Goal: Submit feedback/report problem

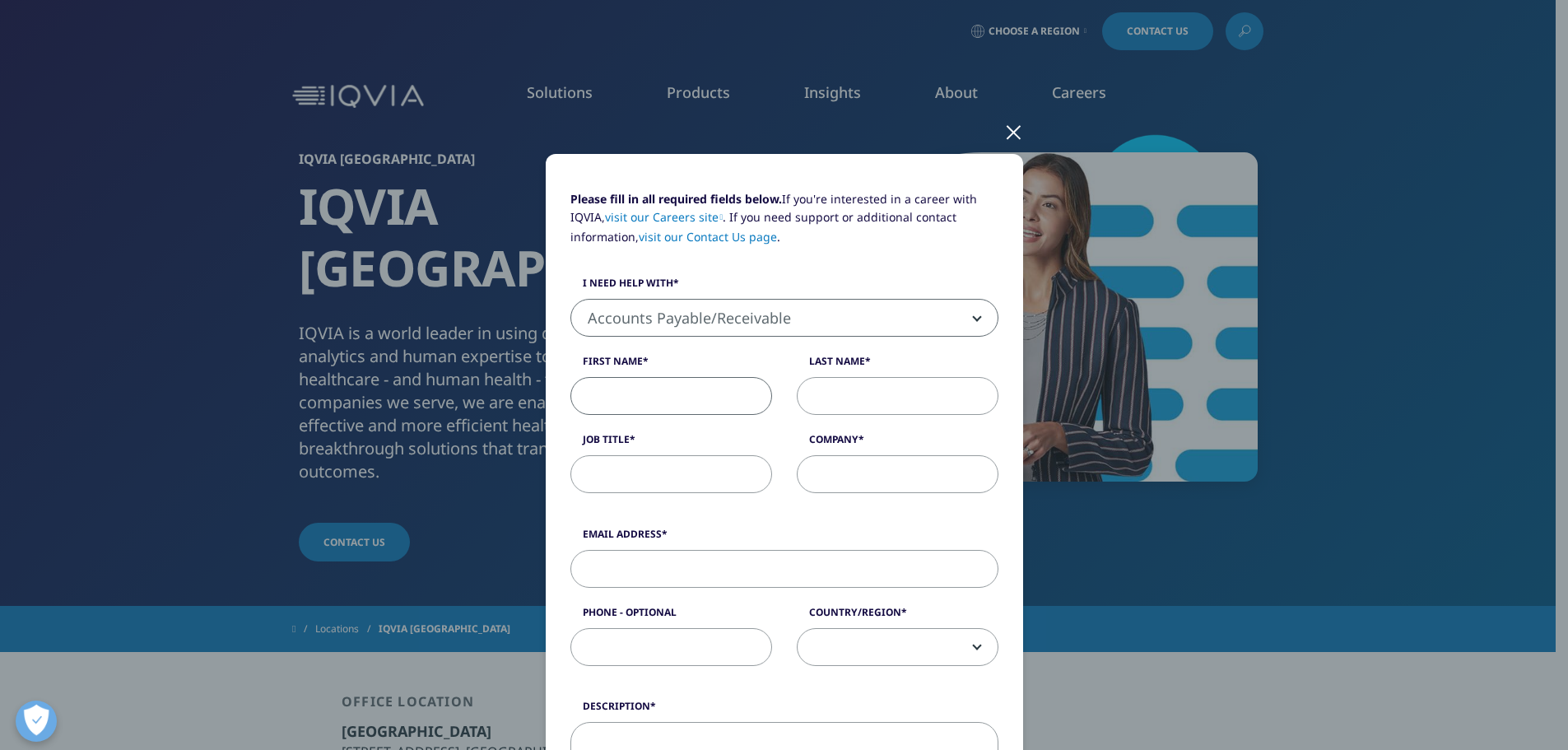
select select "Accounts Payable Receivable"
click at [667, 395] on input "First Name" at bounding box center [671, 395] width 202 height 38
type input "[PERSON_NAME]"
click at [912, 398] on input "Last Name" at bounding box center [897, 395] width 202 height 38
type input "Szeitz"
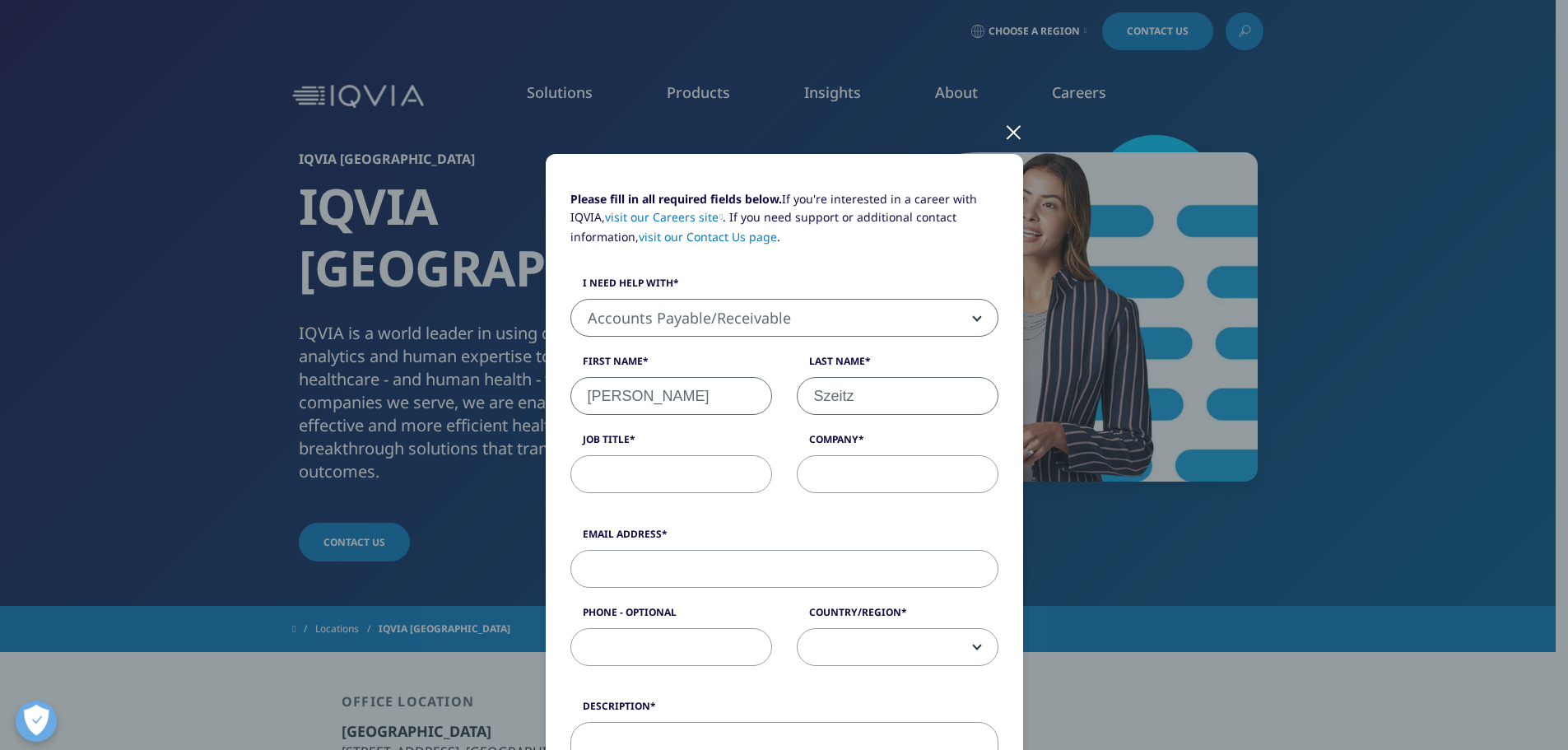
click at [756, 521] on form "Please fill in all required fields below. If you're interested in a career with…" at bounding box center [784, 676] width 428 height 973
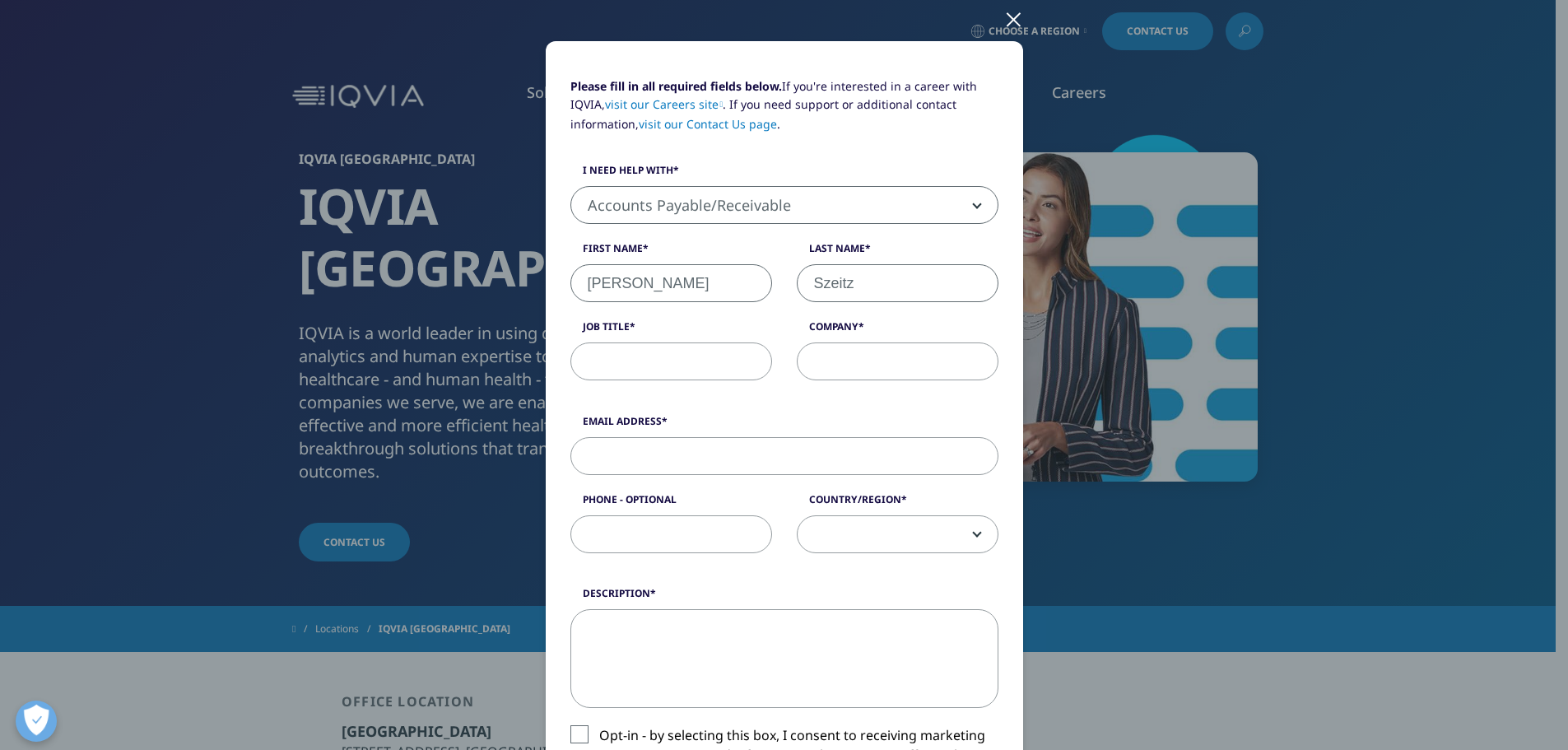
scroll to position [83, 0]
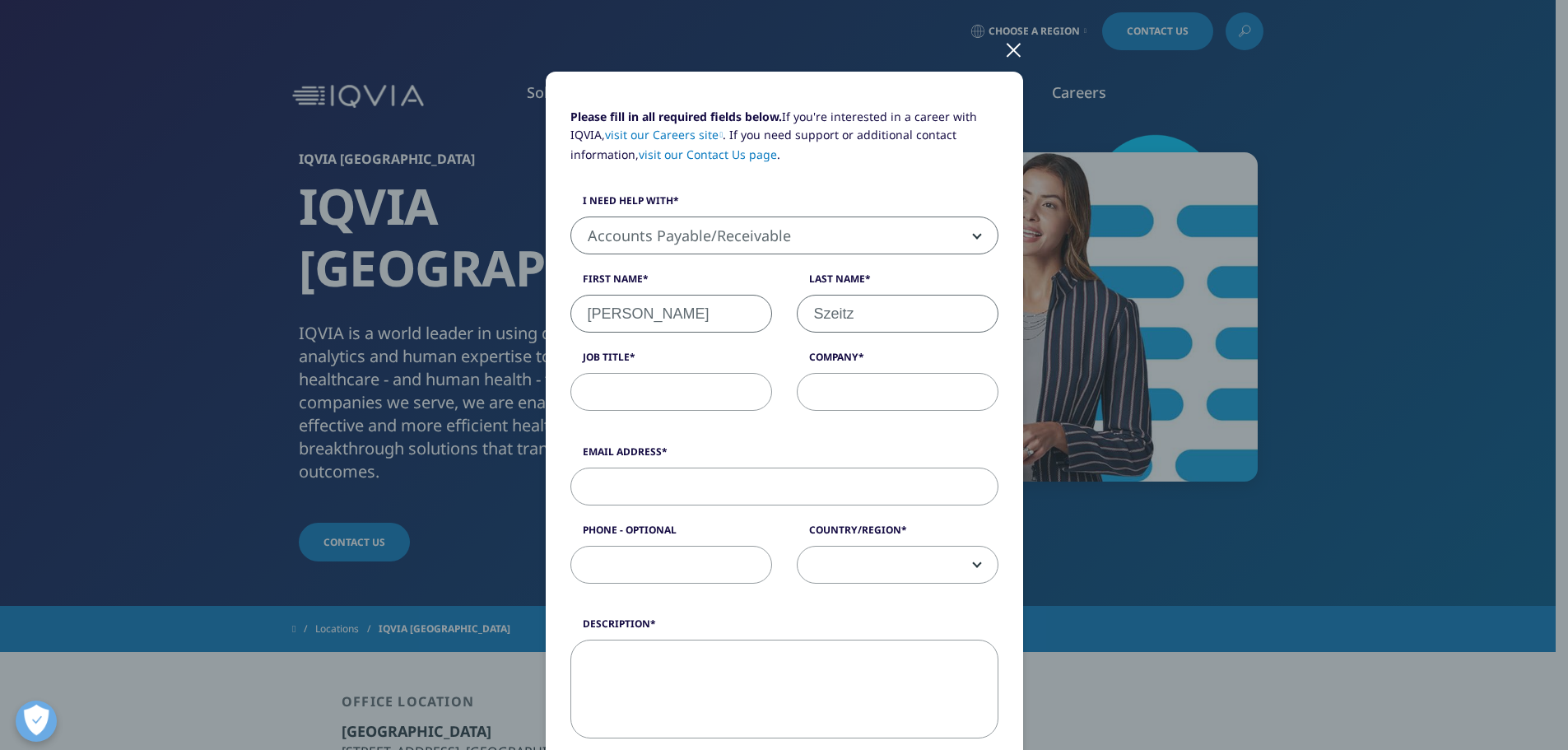
click at [1006, 53] on div at bounding box center [1013, 49] width 19 height 45
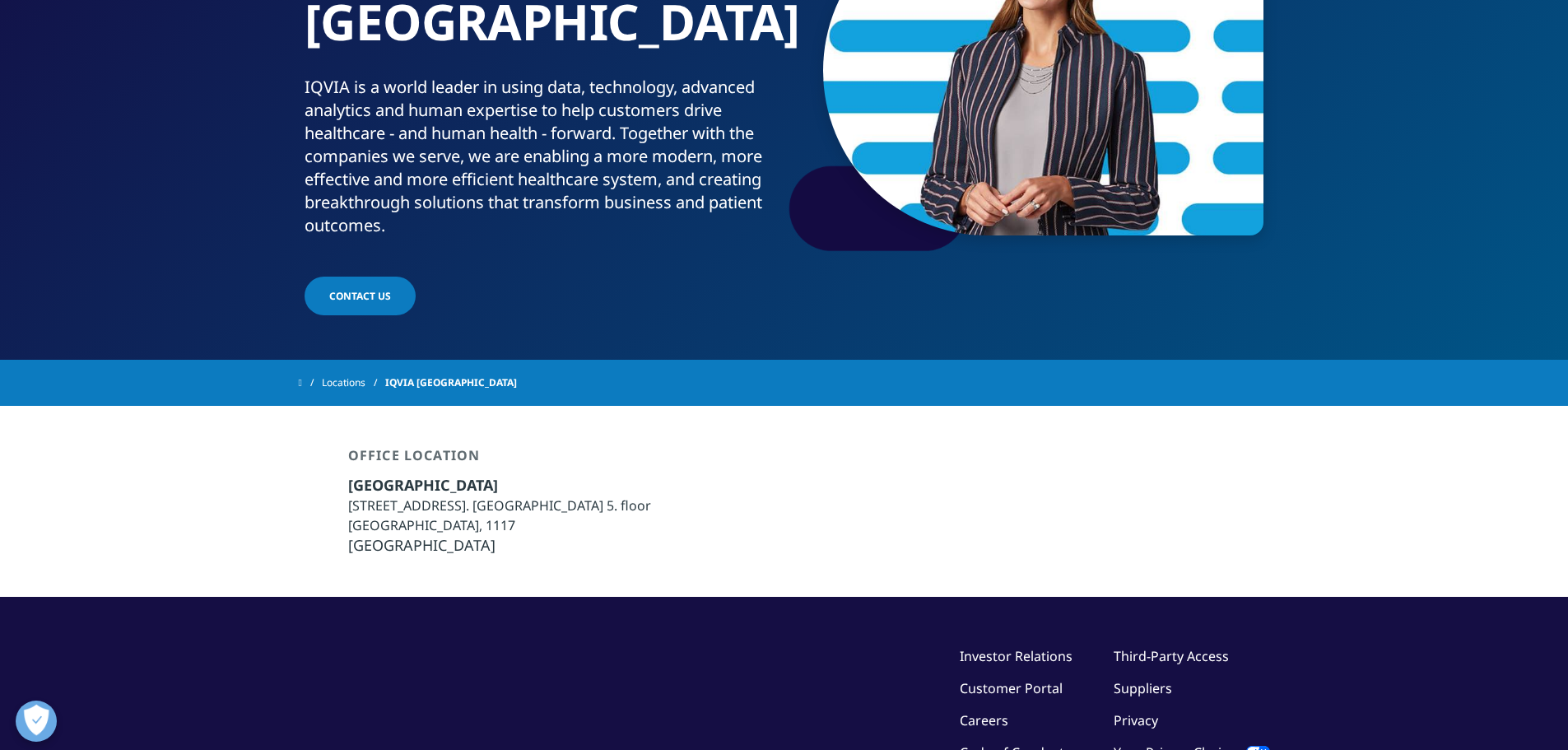
scroll to position [247, 0]
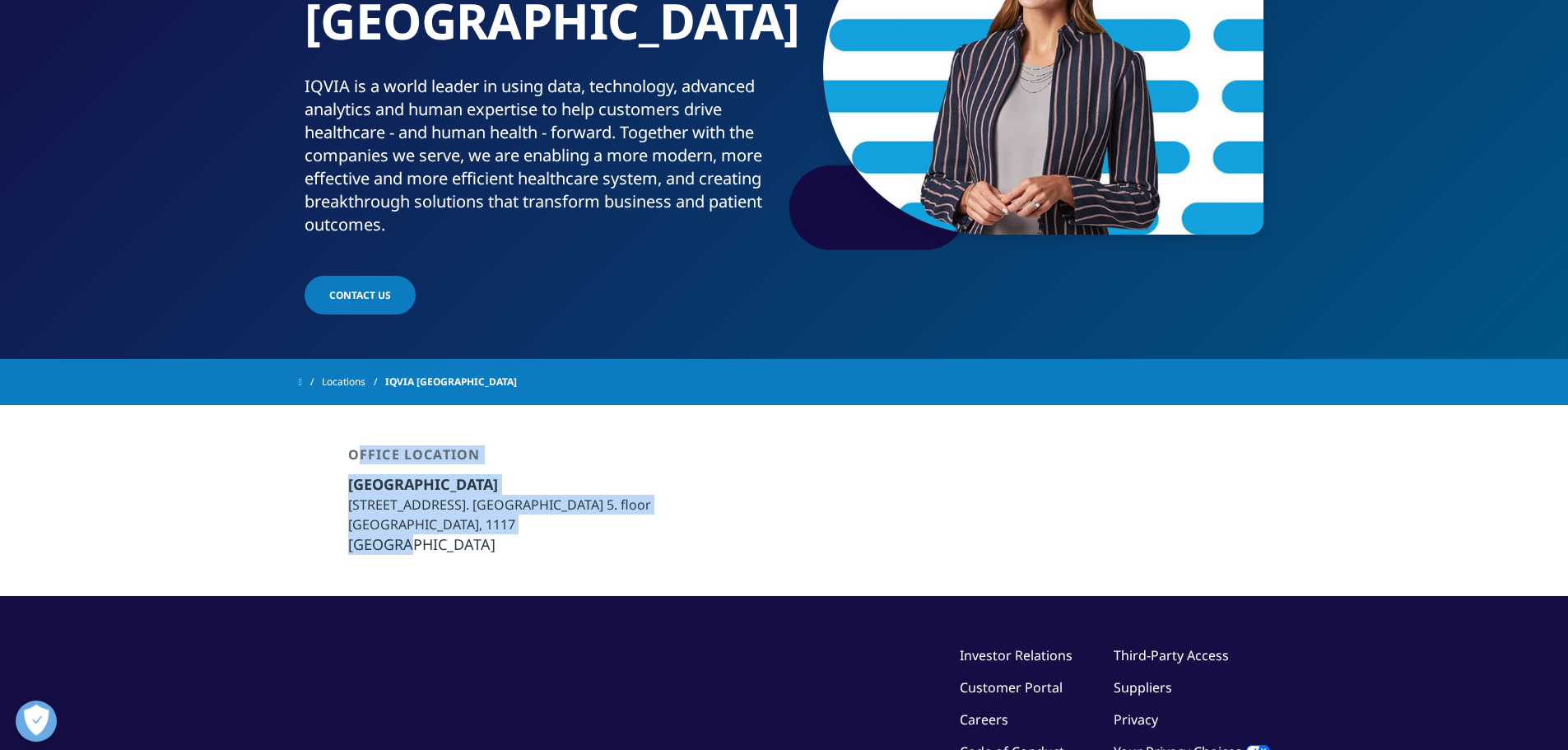
drag, startPoint x: 356, startPoint y: 392, endPoint x: 610, endPoint y: 487, distance: 271.2
click at [610, 487] on div "Office Location Budapest Dombóvári út 9. Alphagon Office Building 5. floor Buda…" at bounding box center [499, 501] width 303 height 109
click at [610, 534] on li "[GEOGRAPHIC_DATA]" at bounding box center [499, 544] width 303 height 20
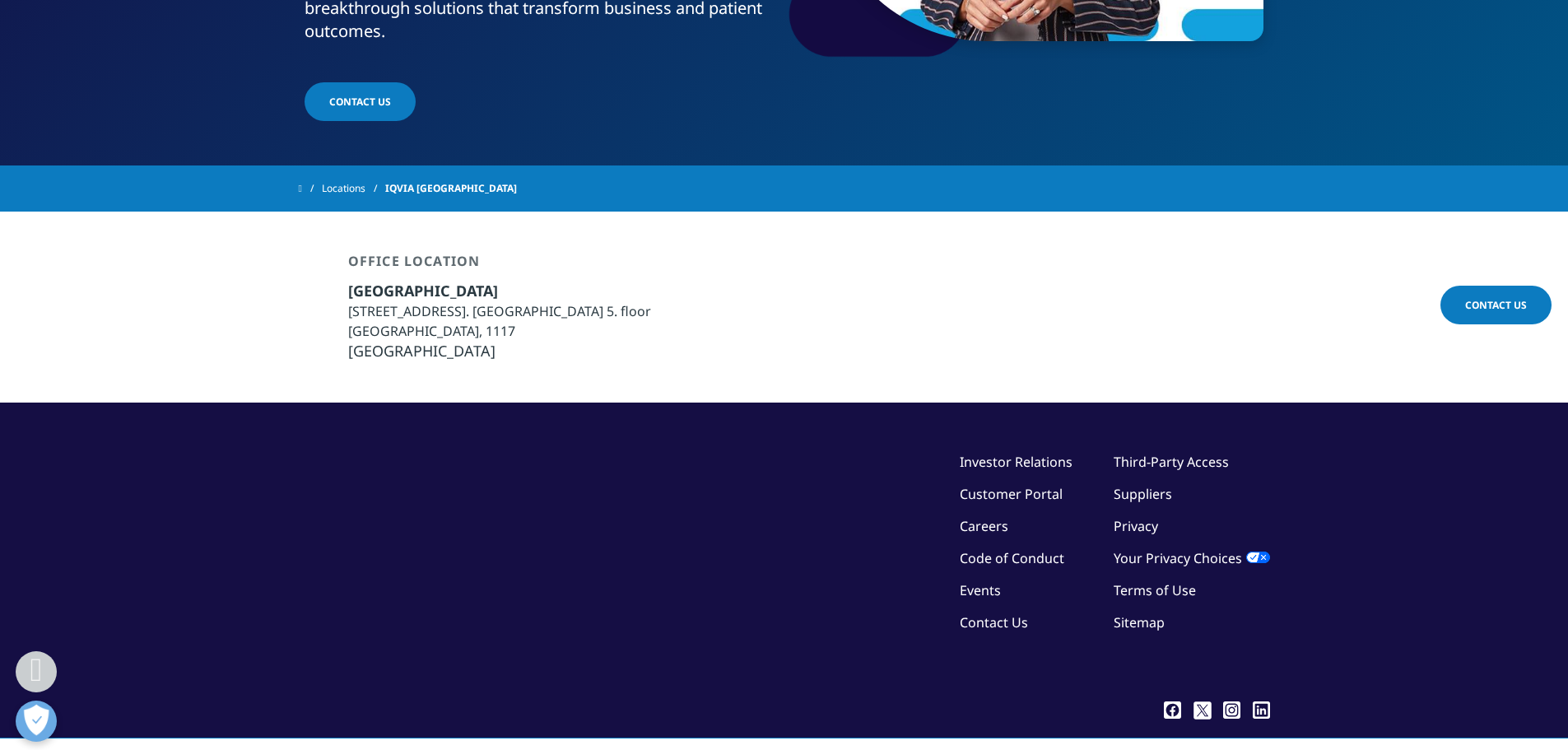
scroll to position [454, 0]
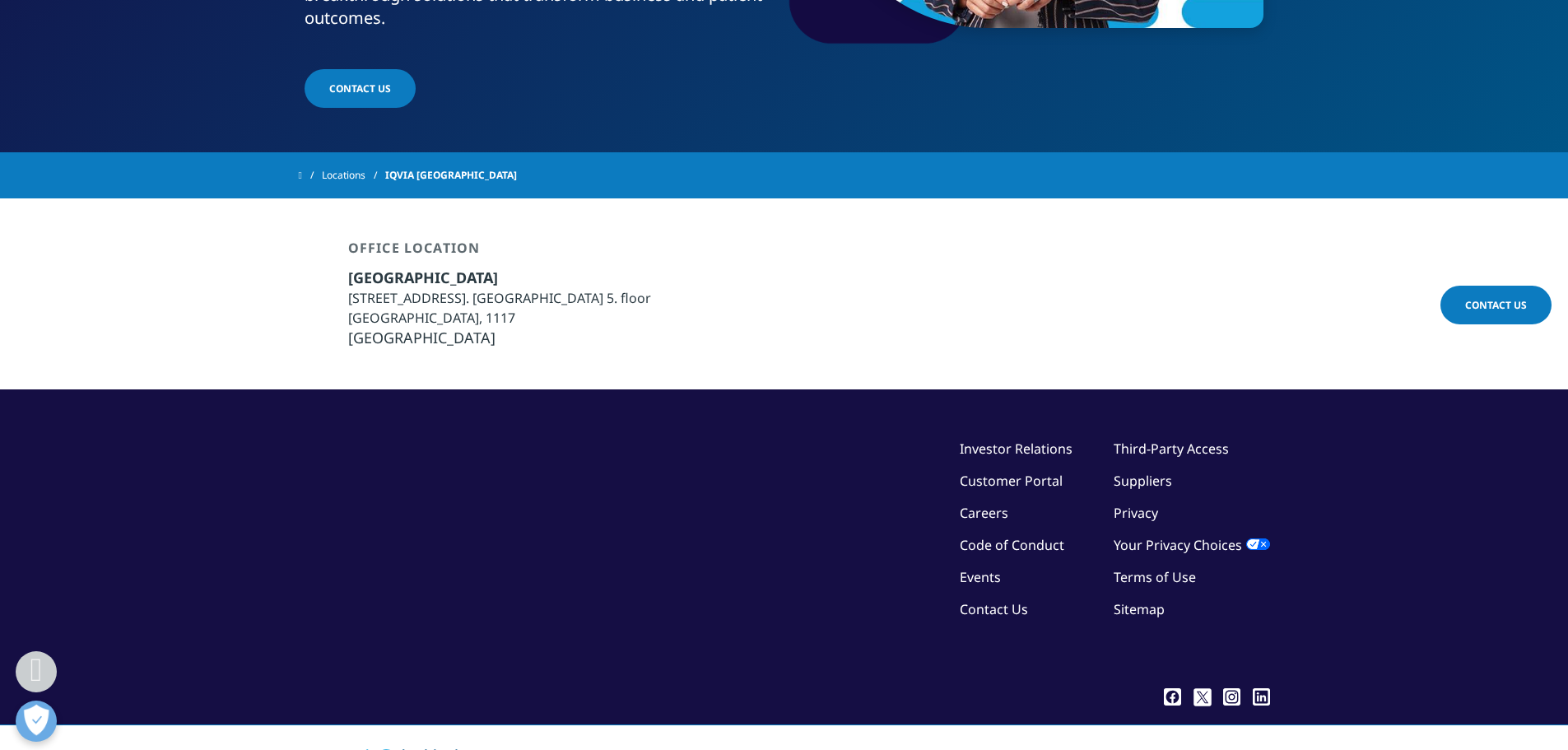
click at [1493, 309] on span "Contact Us" at bounding box center [1495, 305] width 61 height 14
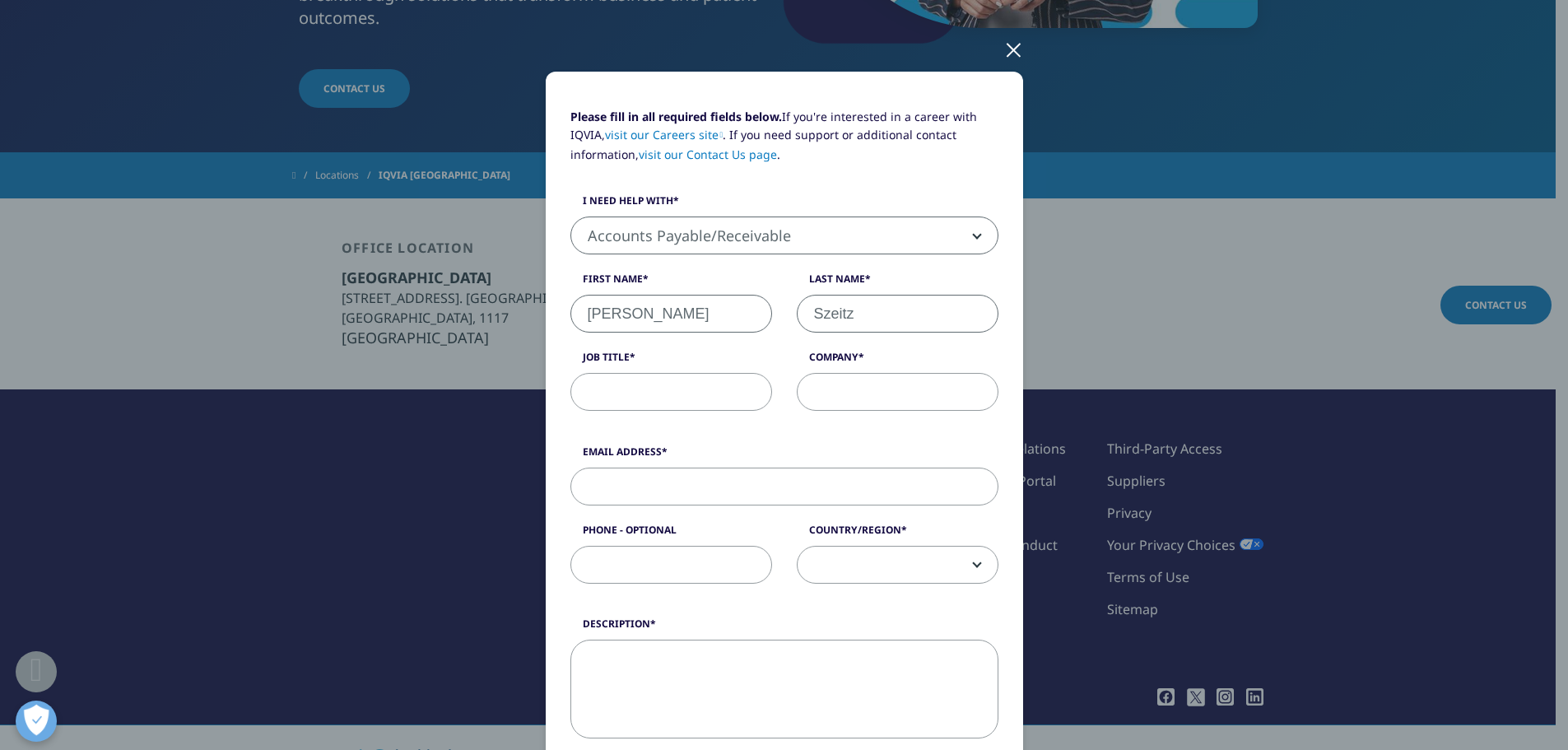
click at [1012, 48] on div at bounding box center [1013, 49] width 19 height 45
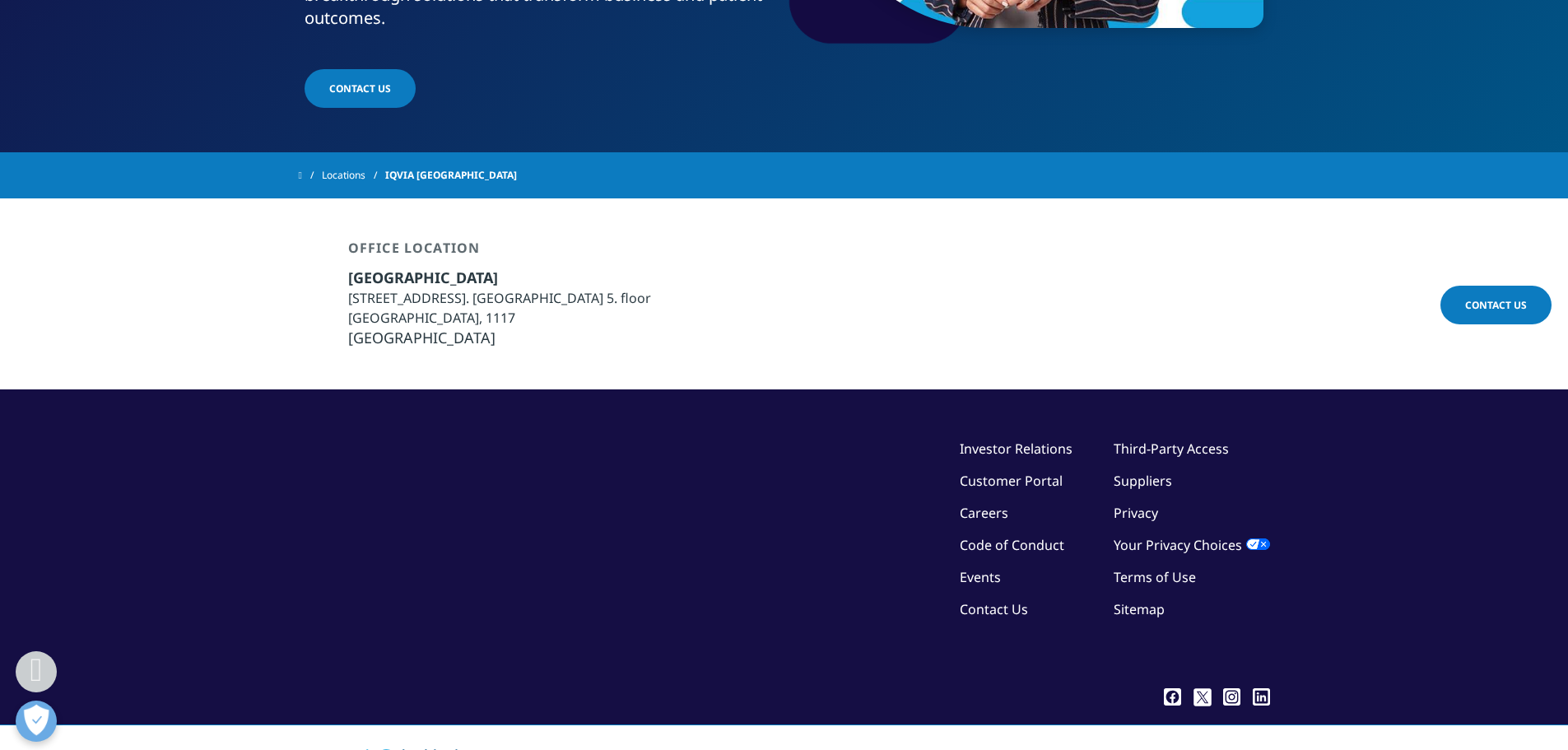
drag, startPoint x: 335, startPoint y: 239, endPoint x: 690, endPoint y: 232, distance: 355.1
click at [690, 240] on div "Office Location Budapest Dombóvári út 9. Alphagon Office Building 5. floor Buda…" at bounding box center [784, 294] width 971 height 109
copy li "Dombóvári út 9. Alphagon Office Building 5. floor"
click at [1008, 600] on link "Contact Us" at bounding box center [993, 609] width 68 height 19
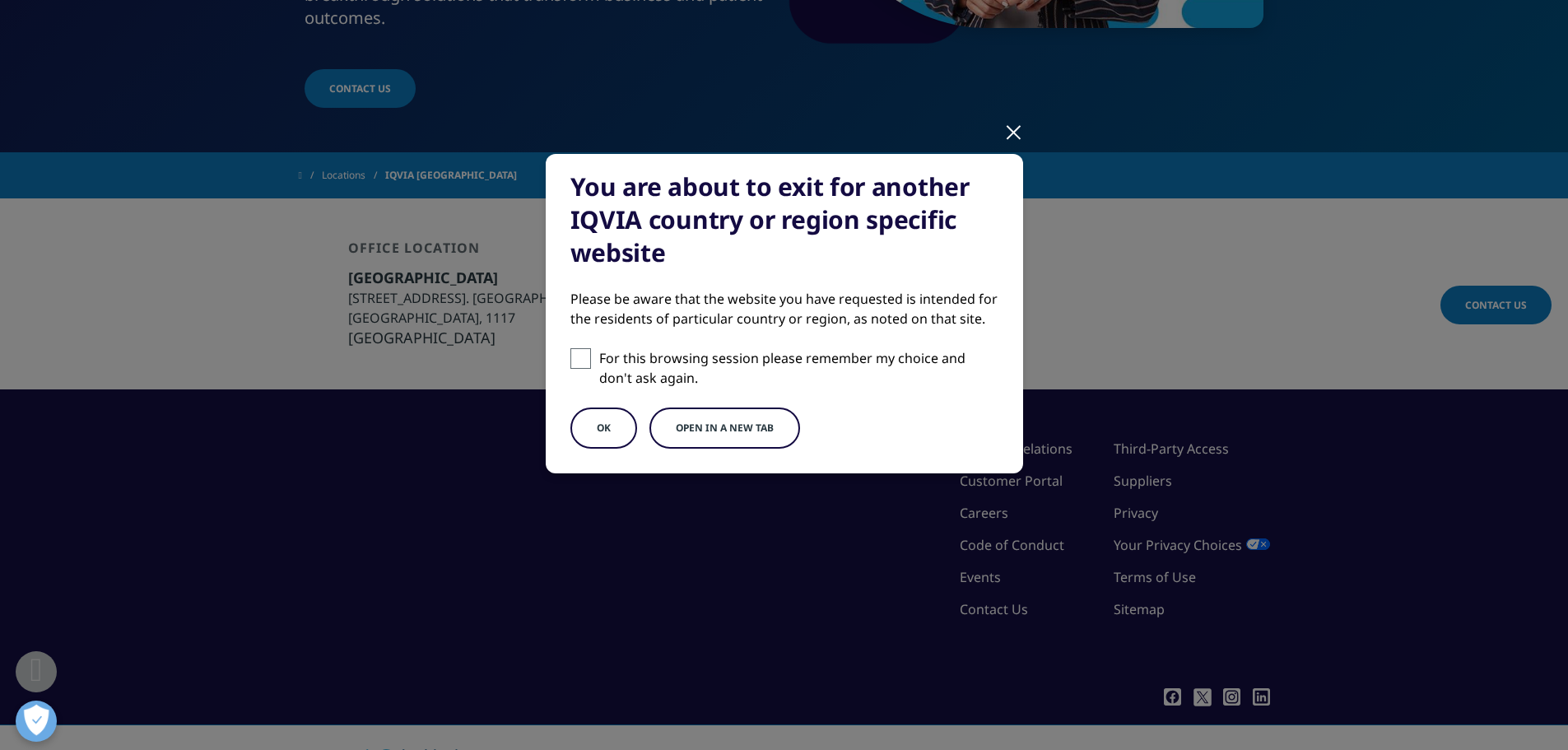
click at [607, 428] on button "OK" at bounding box center [604, 428] width 66 height 41
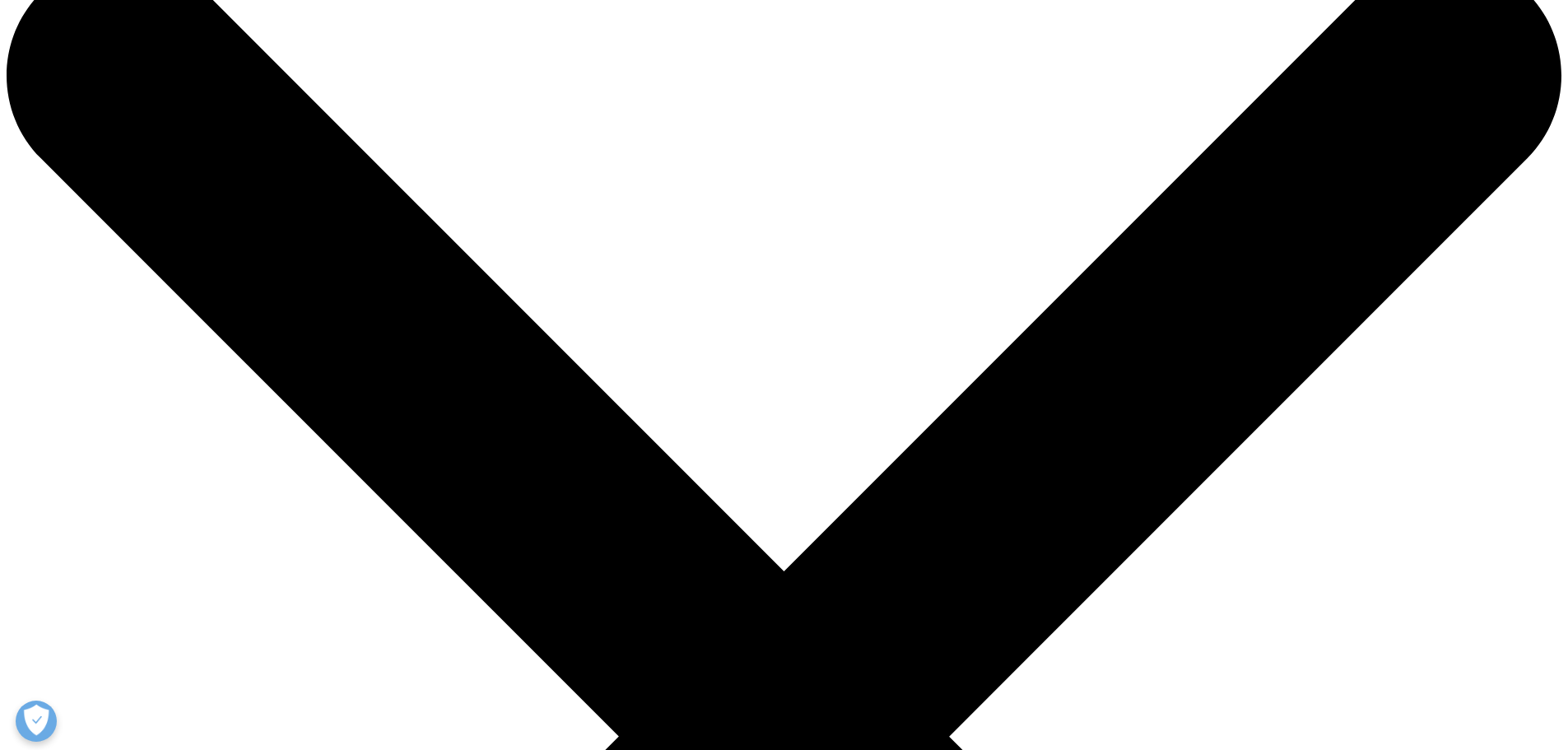
scroll to position [165, 0]
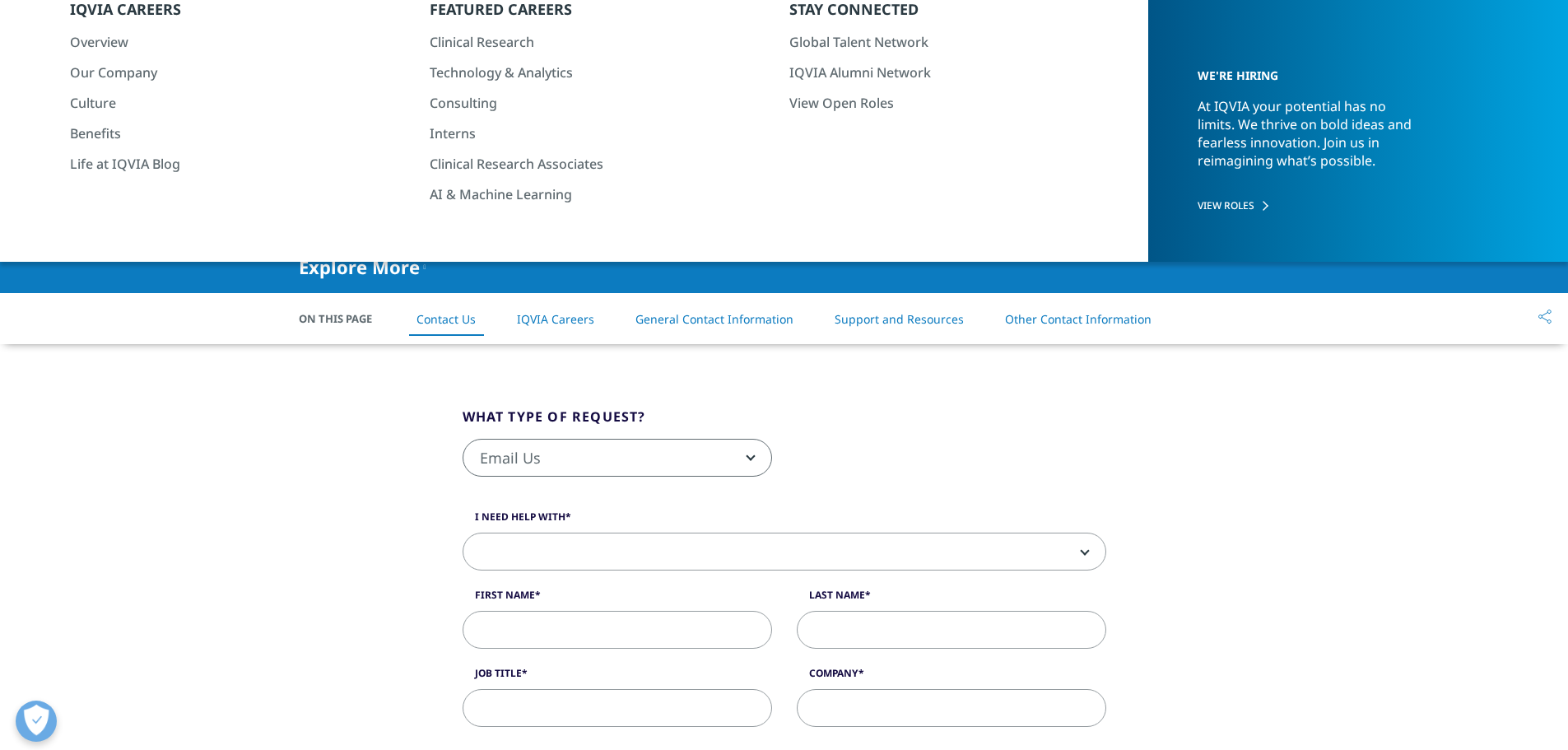
click at [715, 319] on link "General Contact Information" at bounding box center [714, 319] width 158 height 16
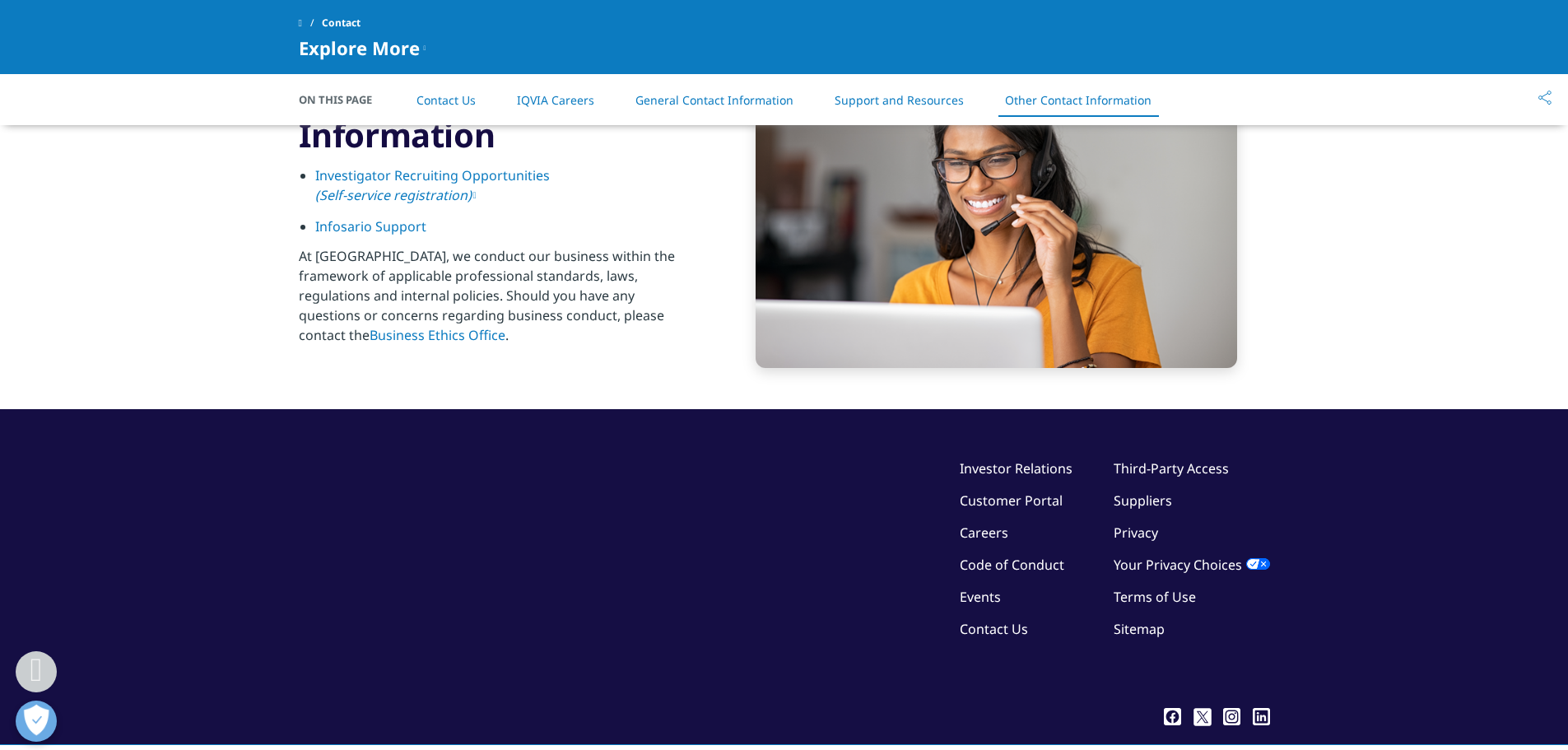
scroll to position [2431, 0]
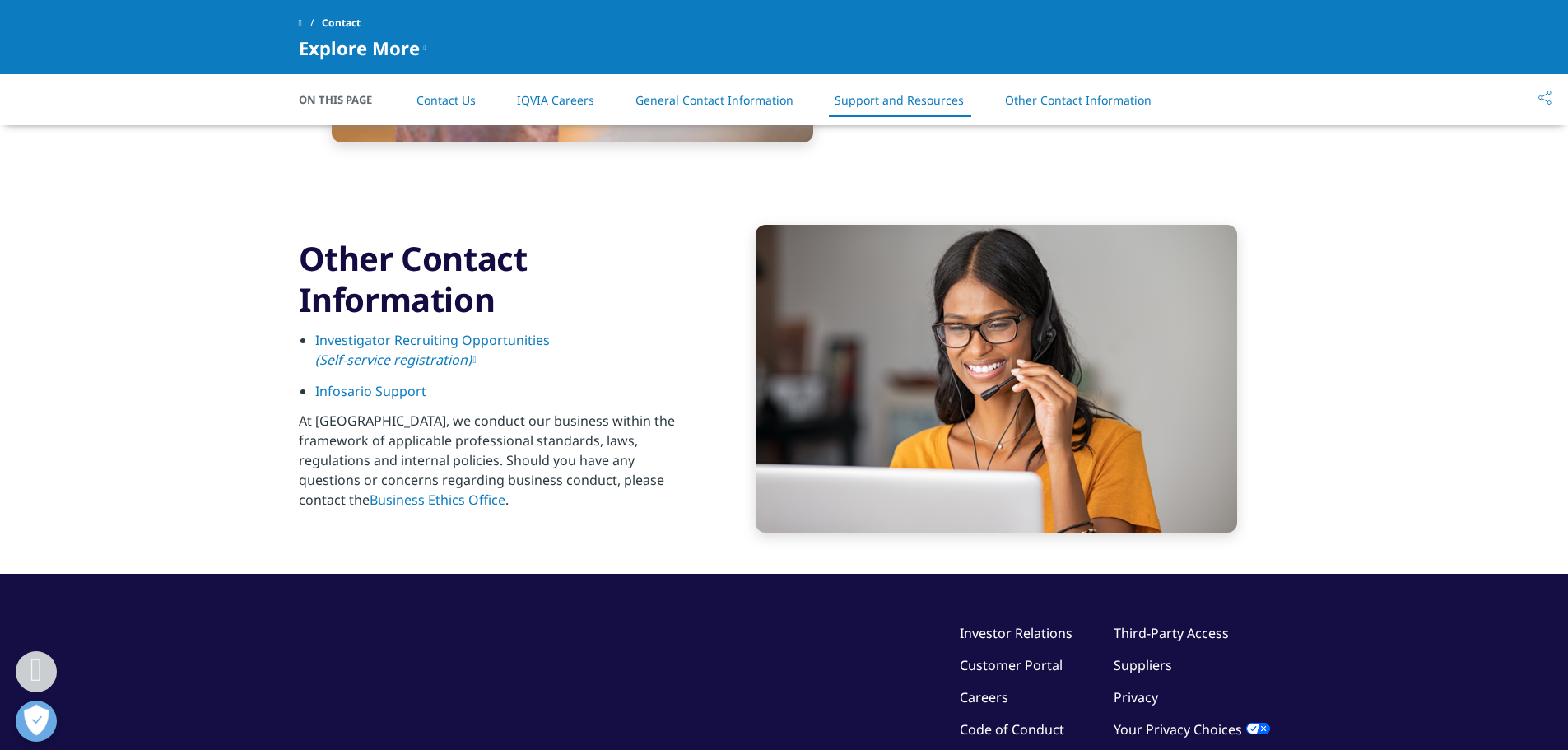
click at [1059, 98] on link "Other Contact Information" at bounding box center [1078, 100] width 146 height 16
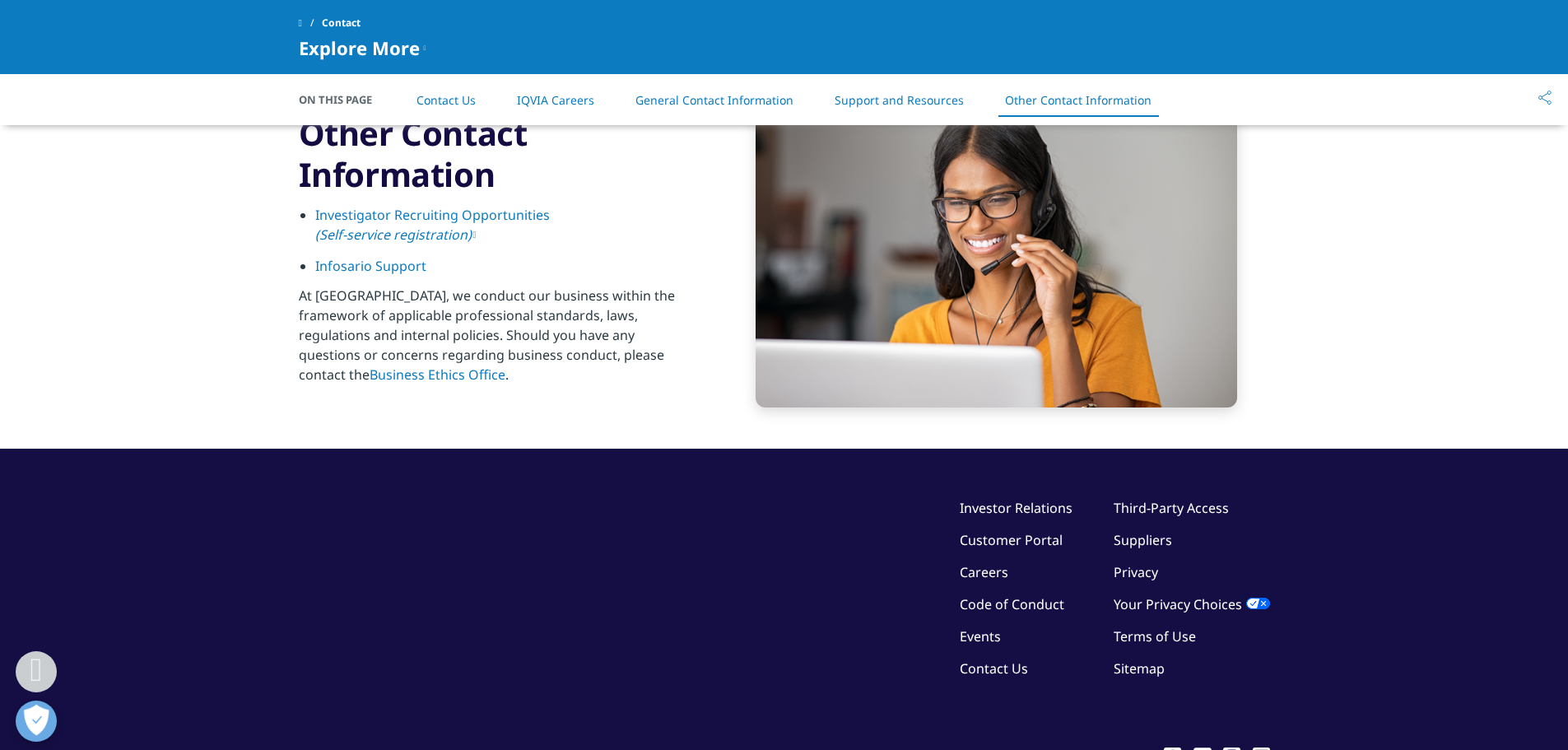
scroll to position [2564, 0]
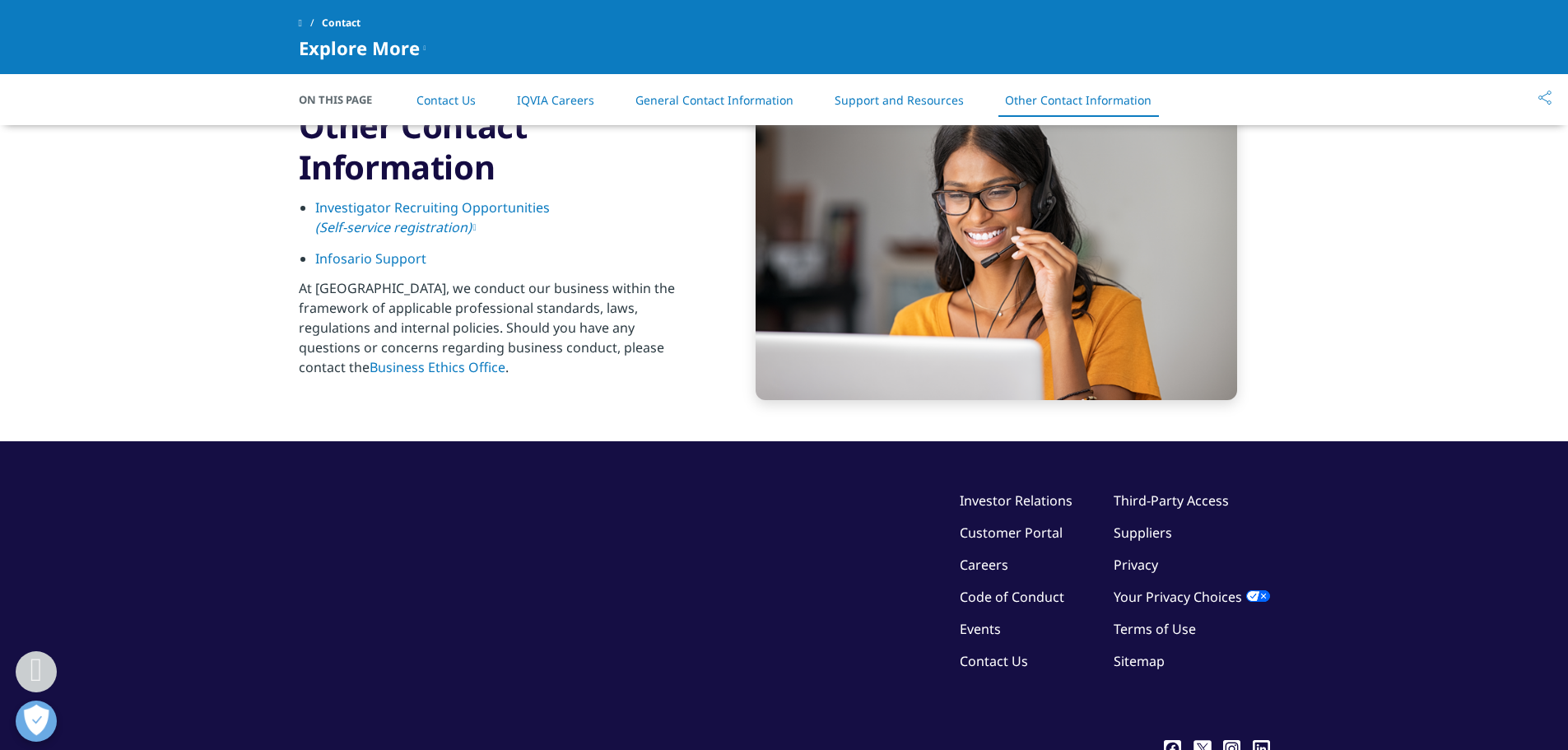
click at [735, 94] on link "General Contact Information" at bounding box center [714, 100] width 158 height 16
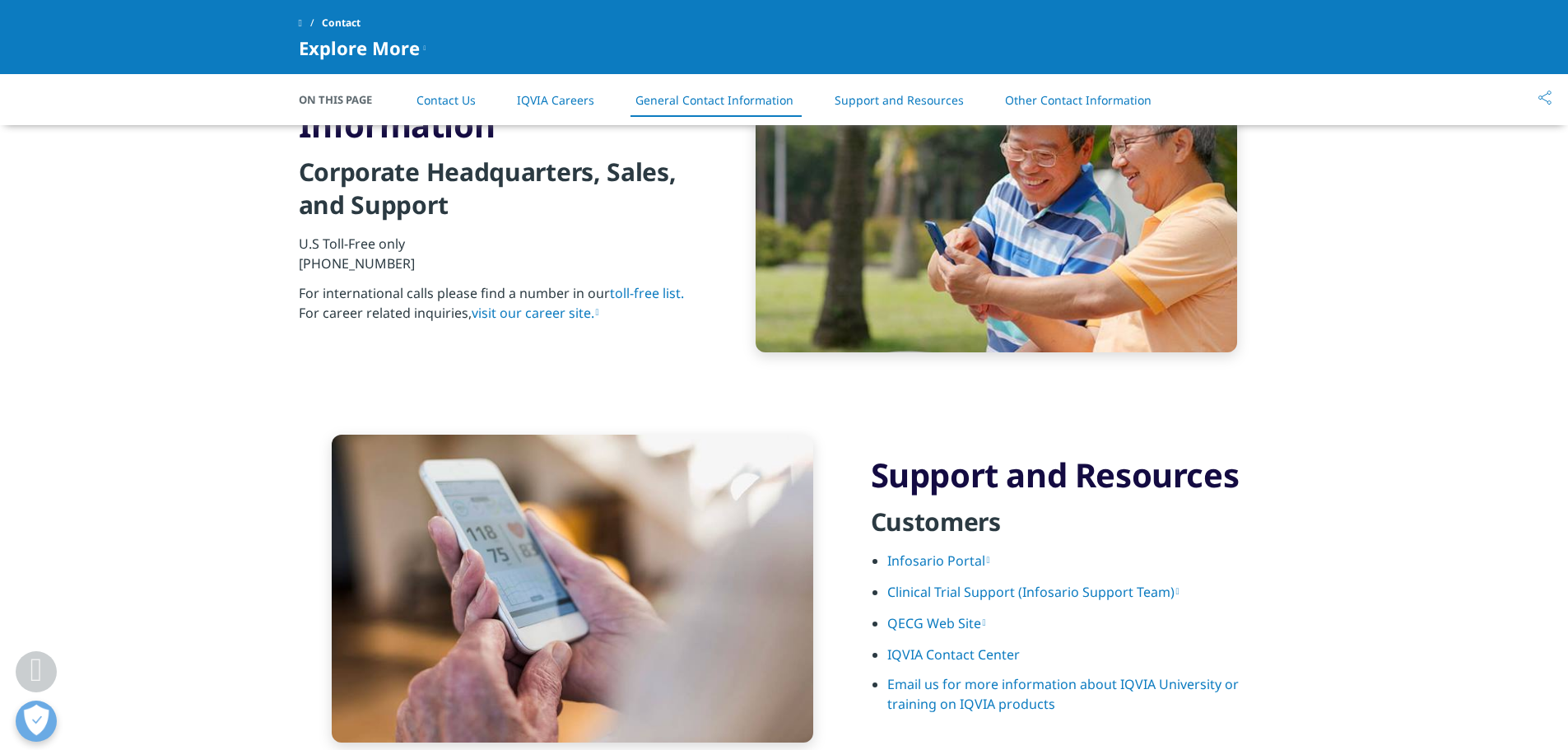
scroll to position [1783, 0]
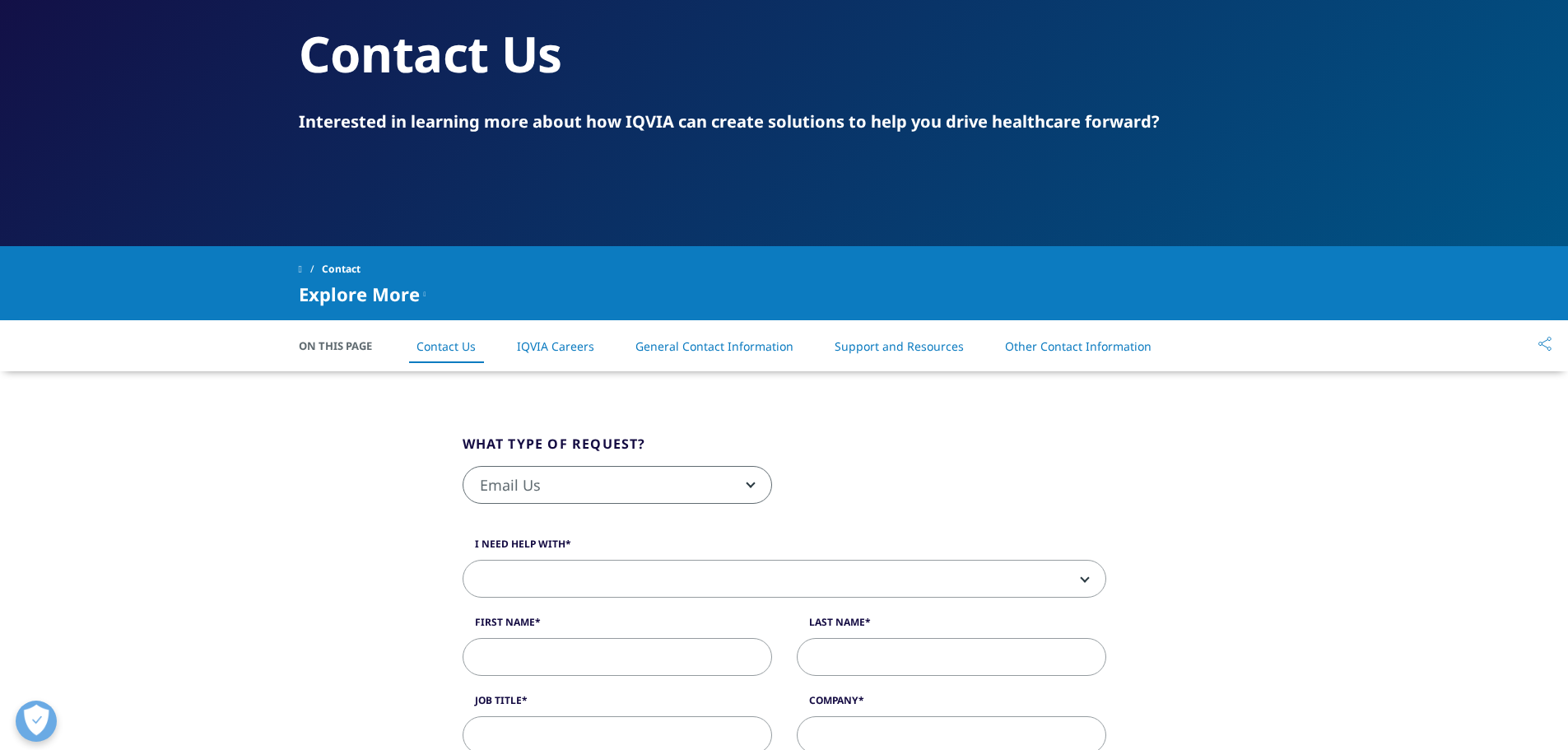
click at [552, 349] on link "IQVIA Careers" at bounding box center [555, 346] width 77 height 16
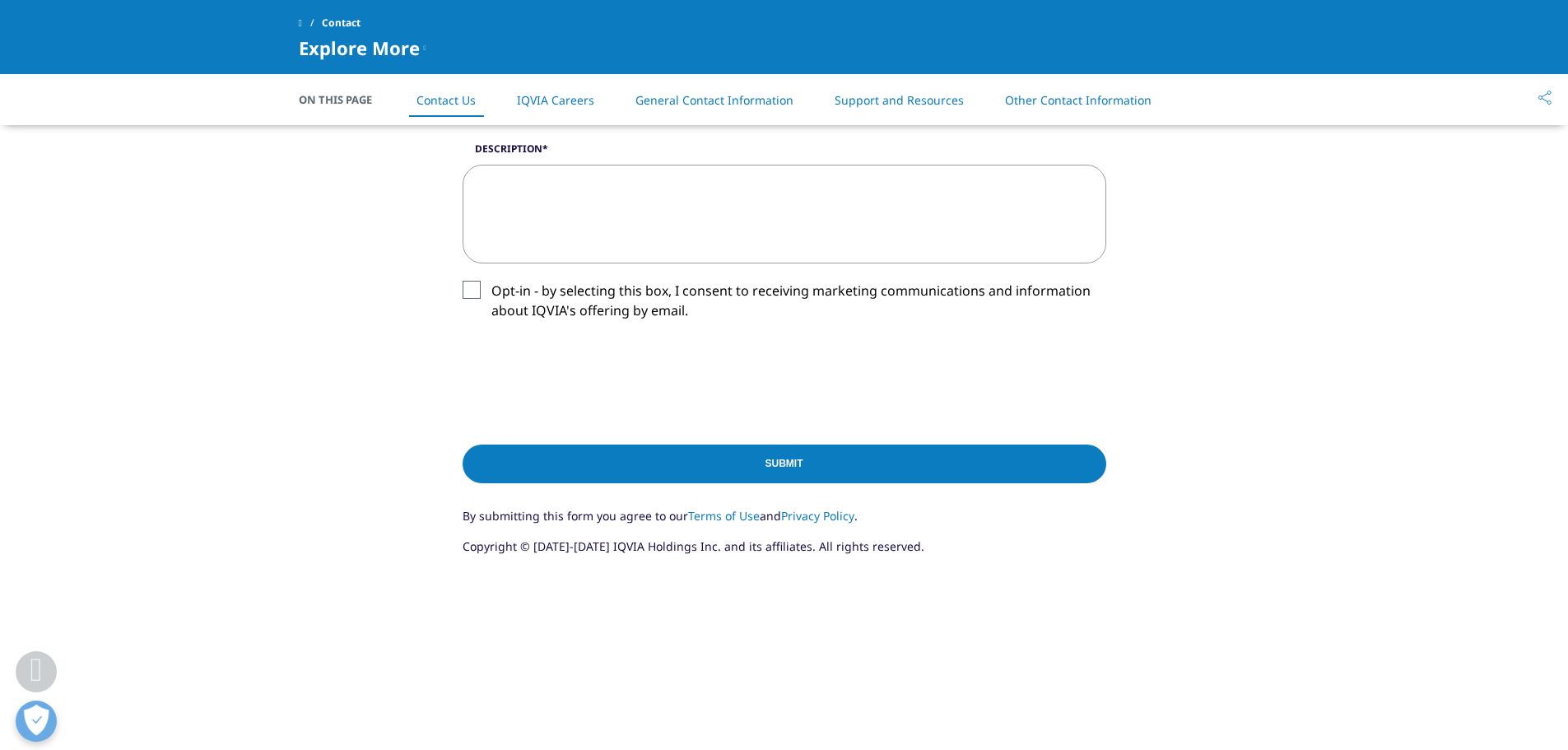
scroll to position [539, 0]
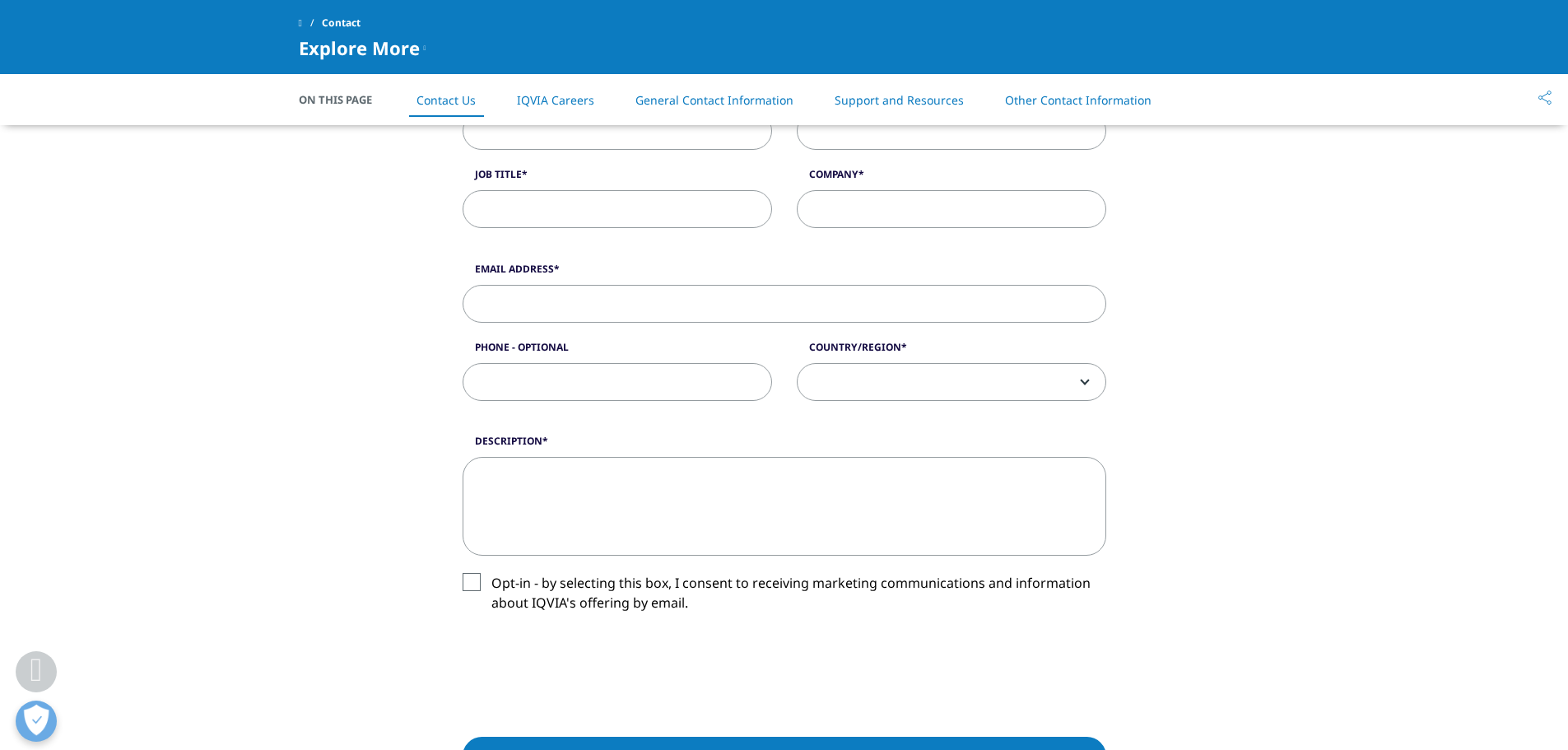
click at [356, 20] on span "Contact" at bounding box center [341, 22] width 39 height 29
click at [358, 56] on span "Explore More" at bounding box center [359, 48] width 121 height 19
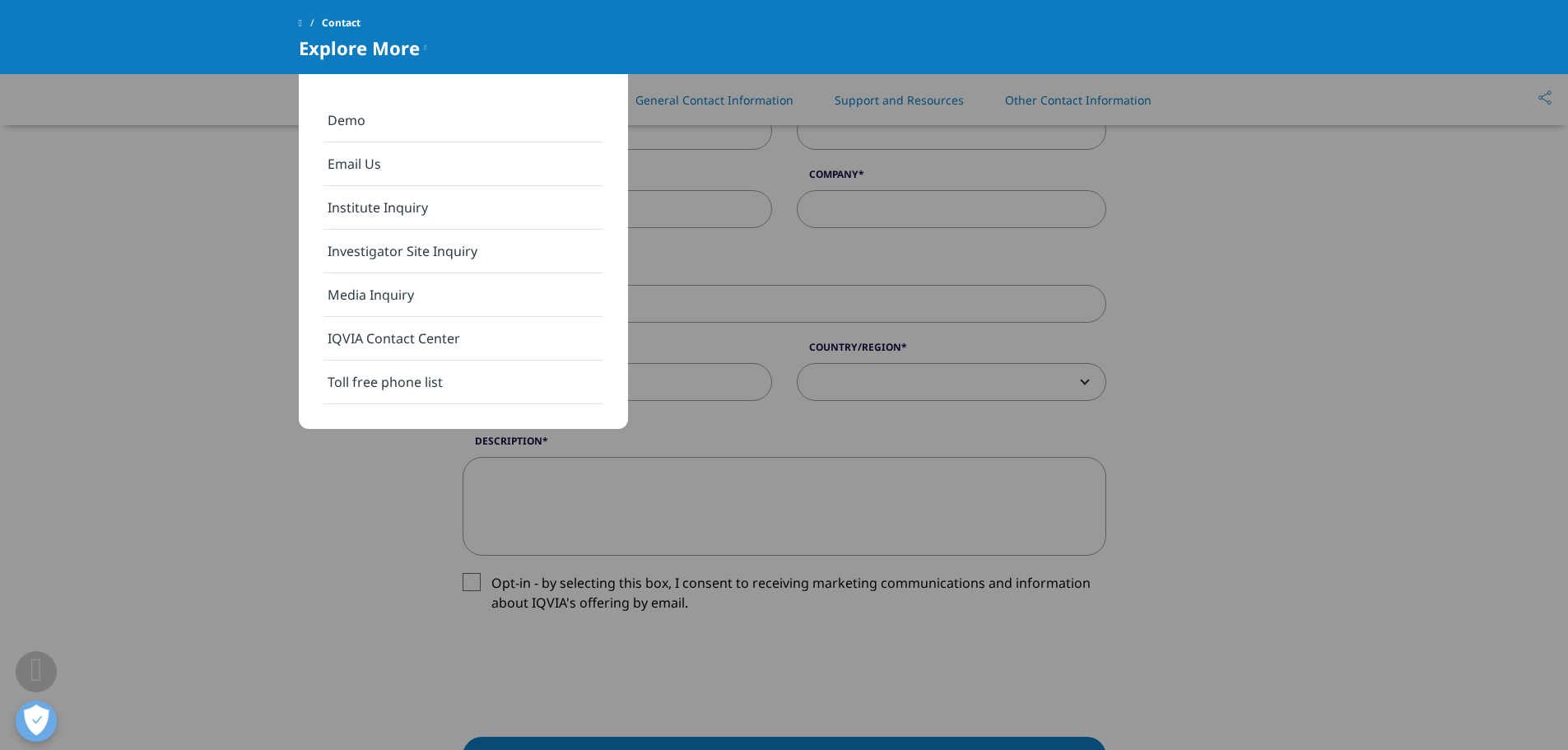
click at [347, 152] on link "Email Us" at bounding box center [463, 164] width 280 height 44
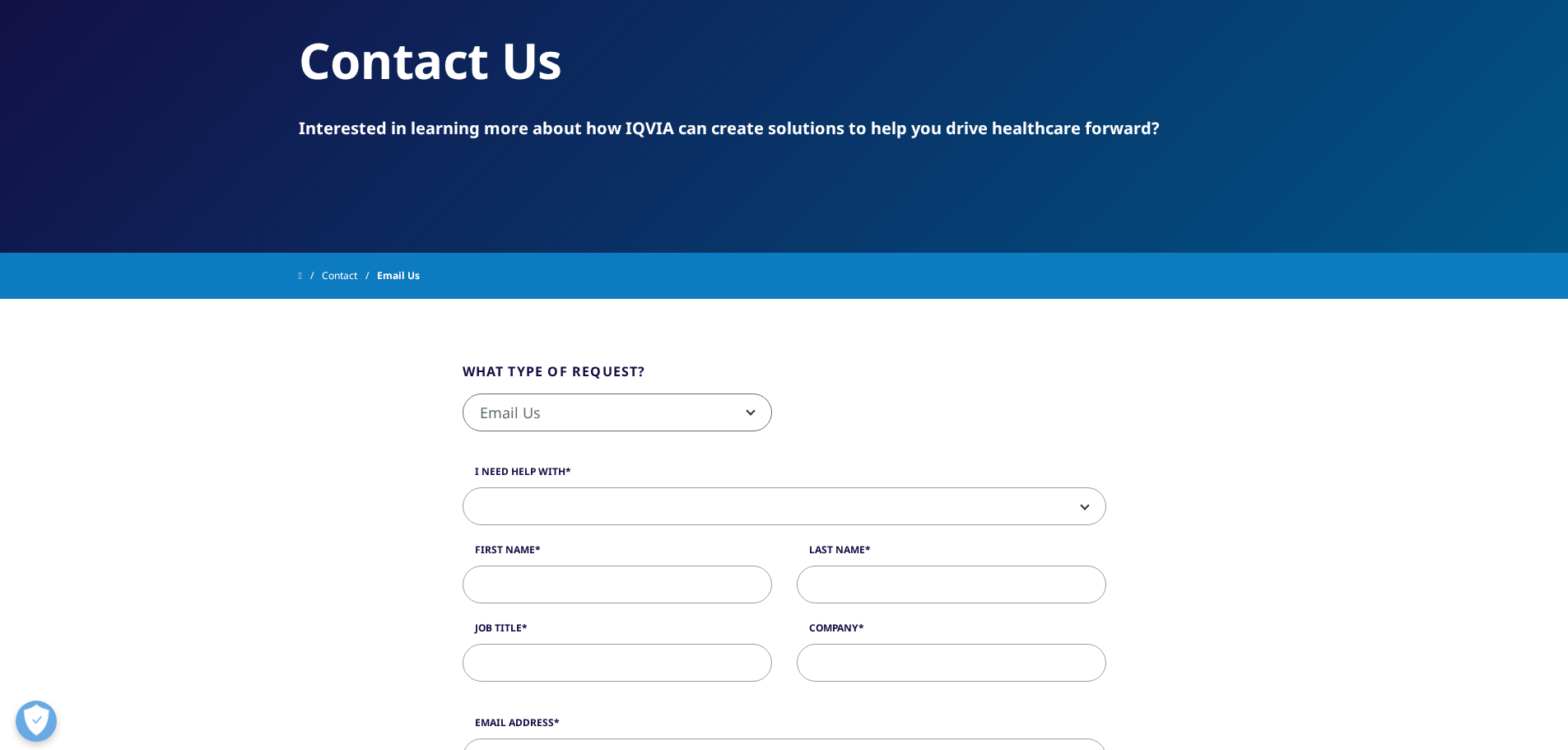
scroll to position [329, 0]
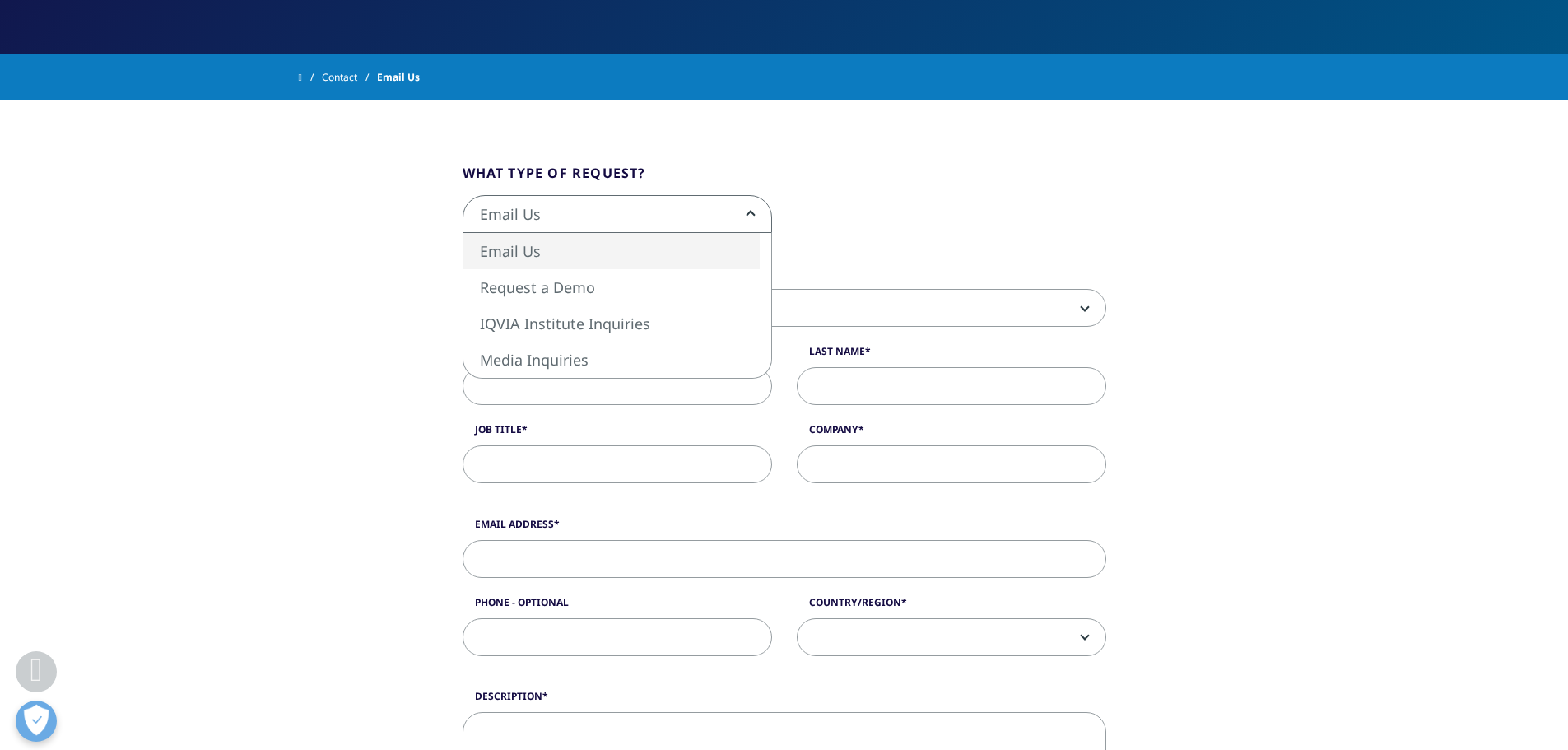
click at [618, 212] on span "Email Us" at bounding box center [617, 214] width 308 height 38
select select "https://www.iqvia.com/contact/institute"
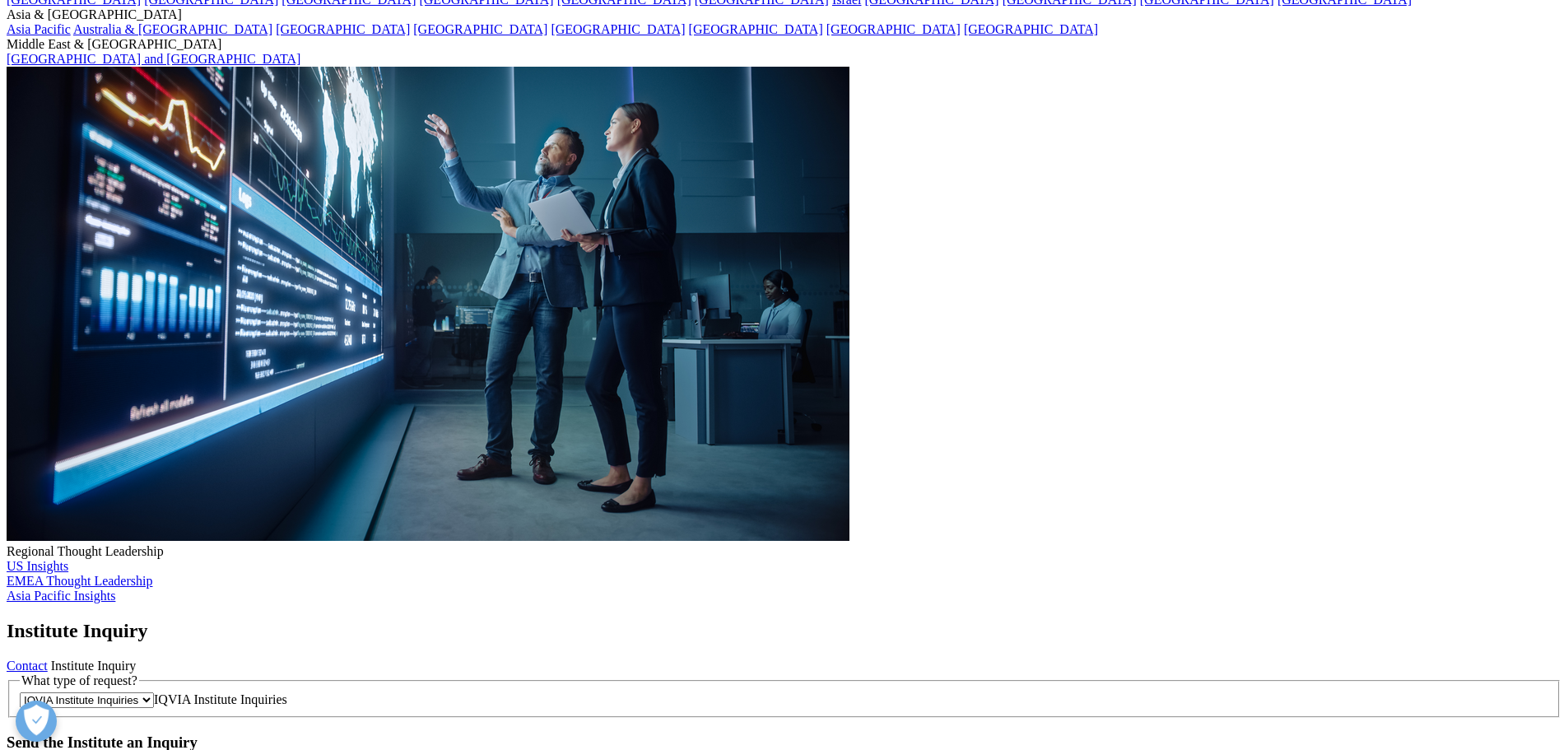
scroll to position [247, 0]
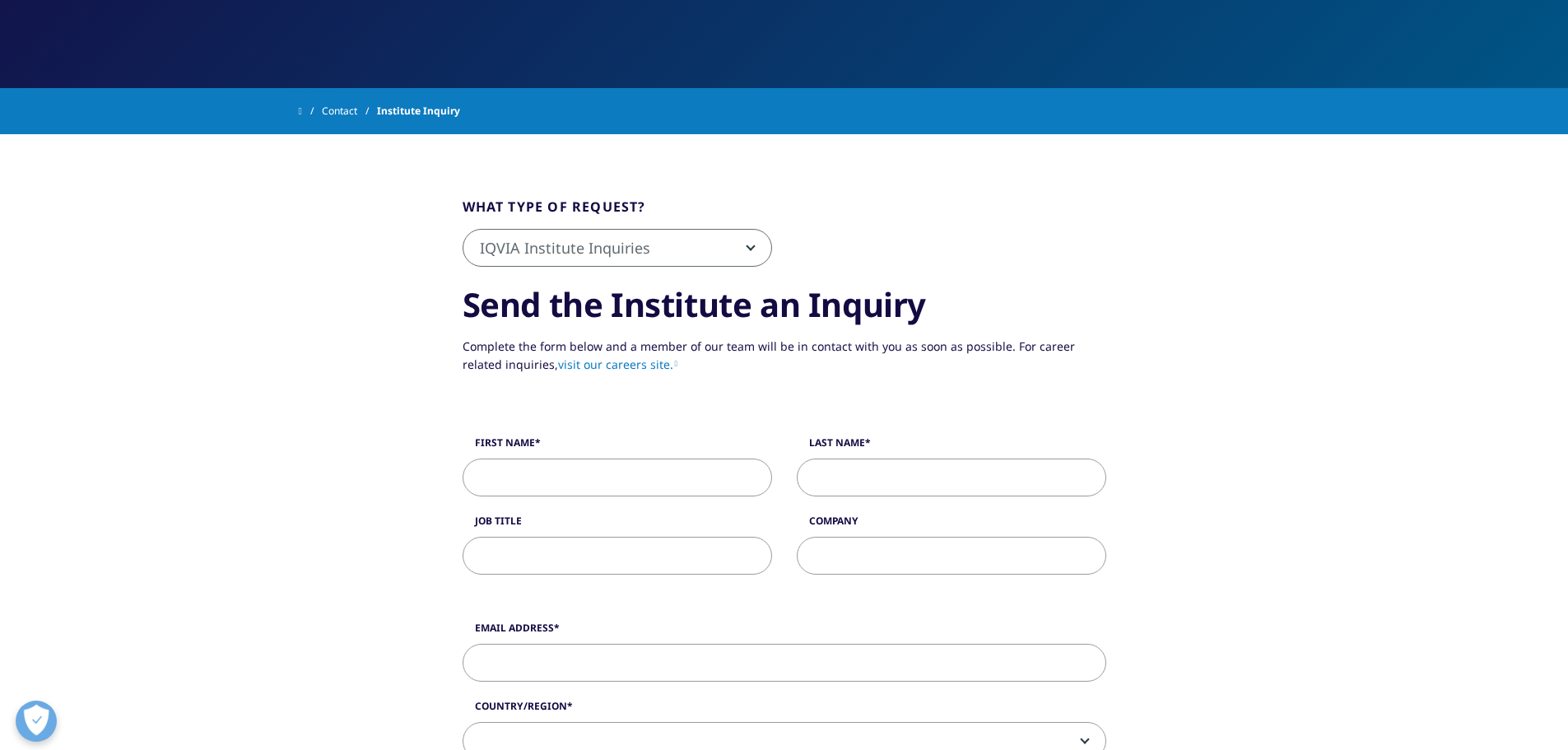
click at [705, 255] on span "IQVIA Institute Inquiries" at bounding box center [617, 248] width 308 height 38
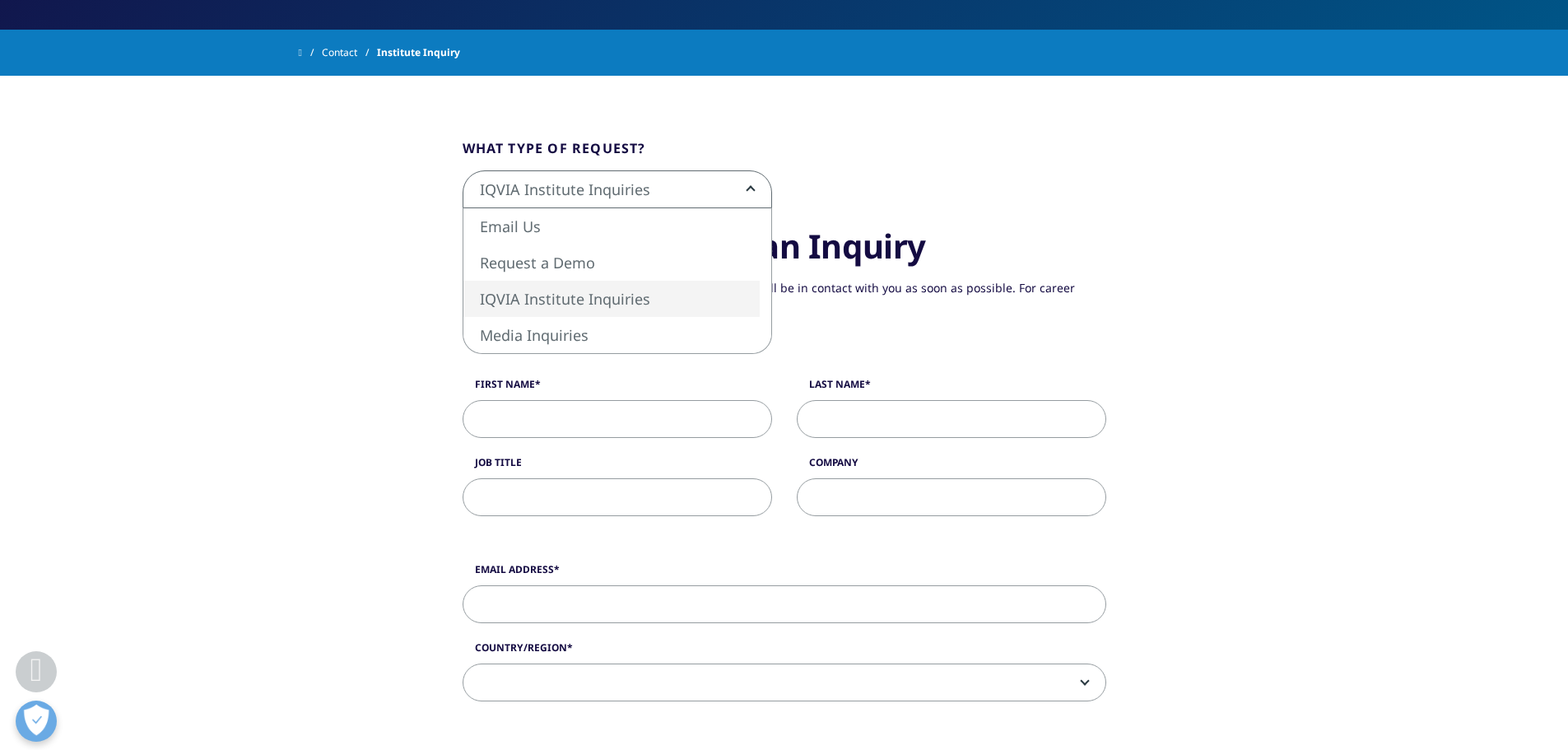
scroll to position [329, 0]
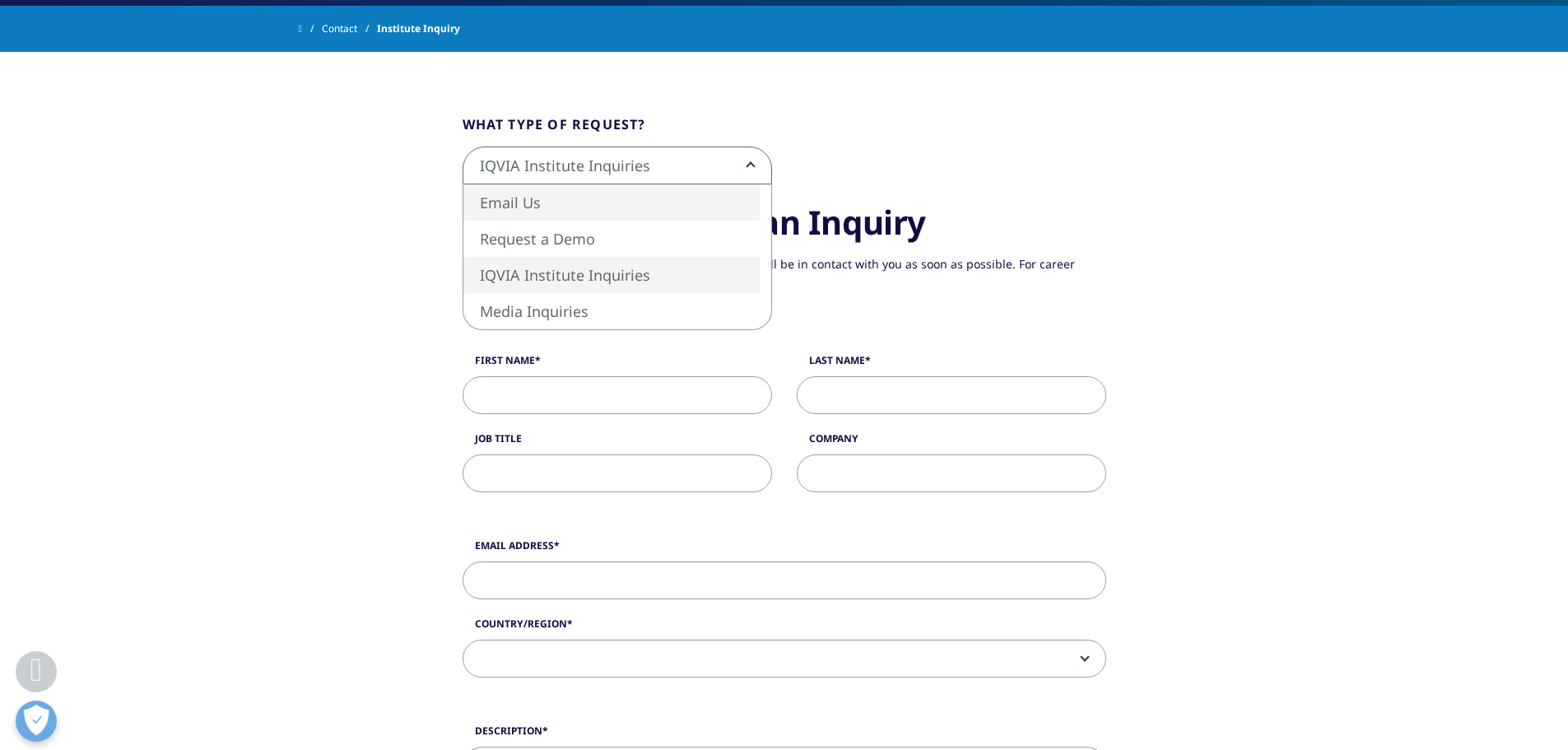
select select "https://www.iqvia.com/contact/rfp"
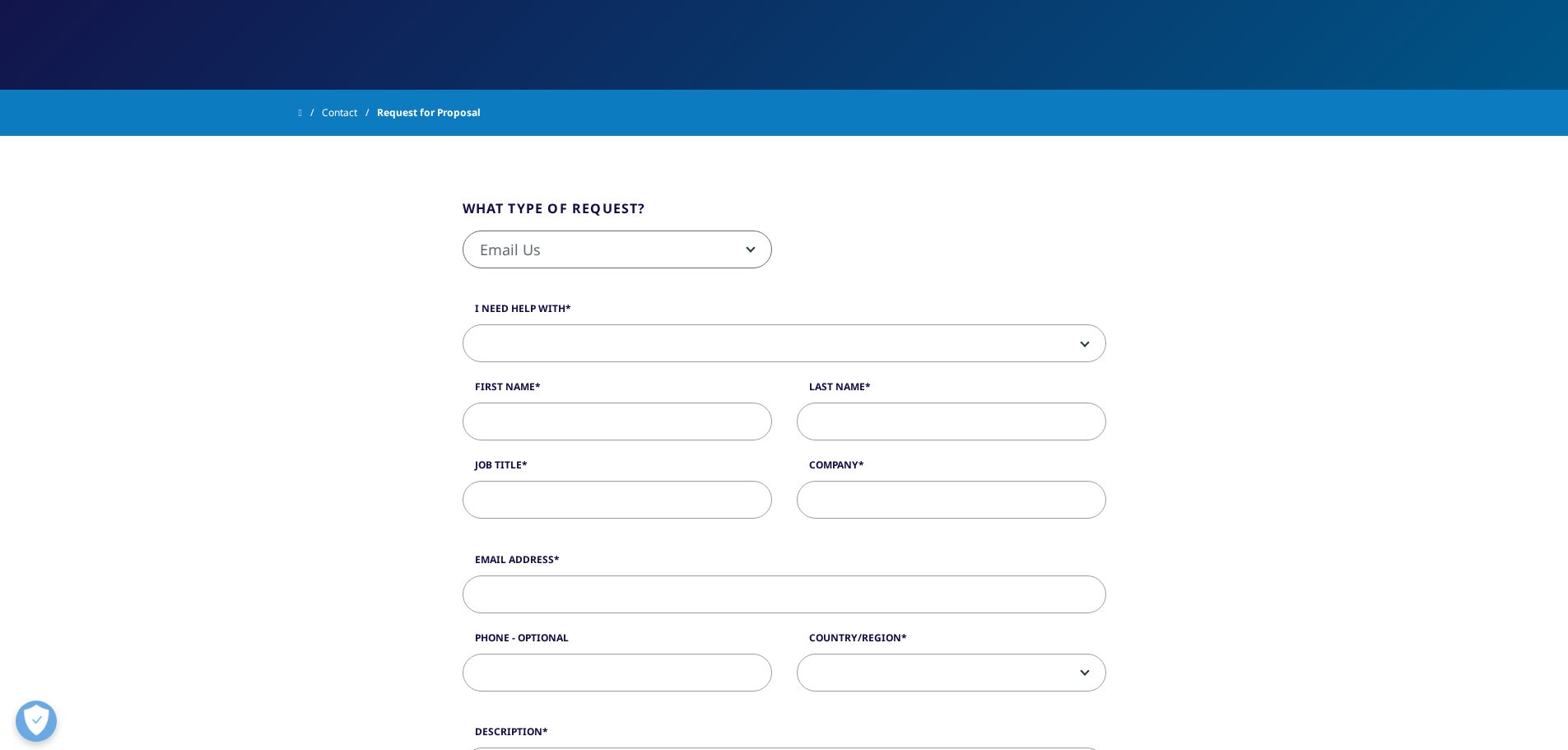
scroll to position [247, 0]
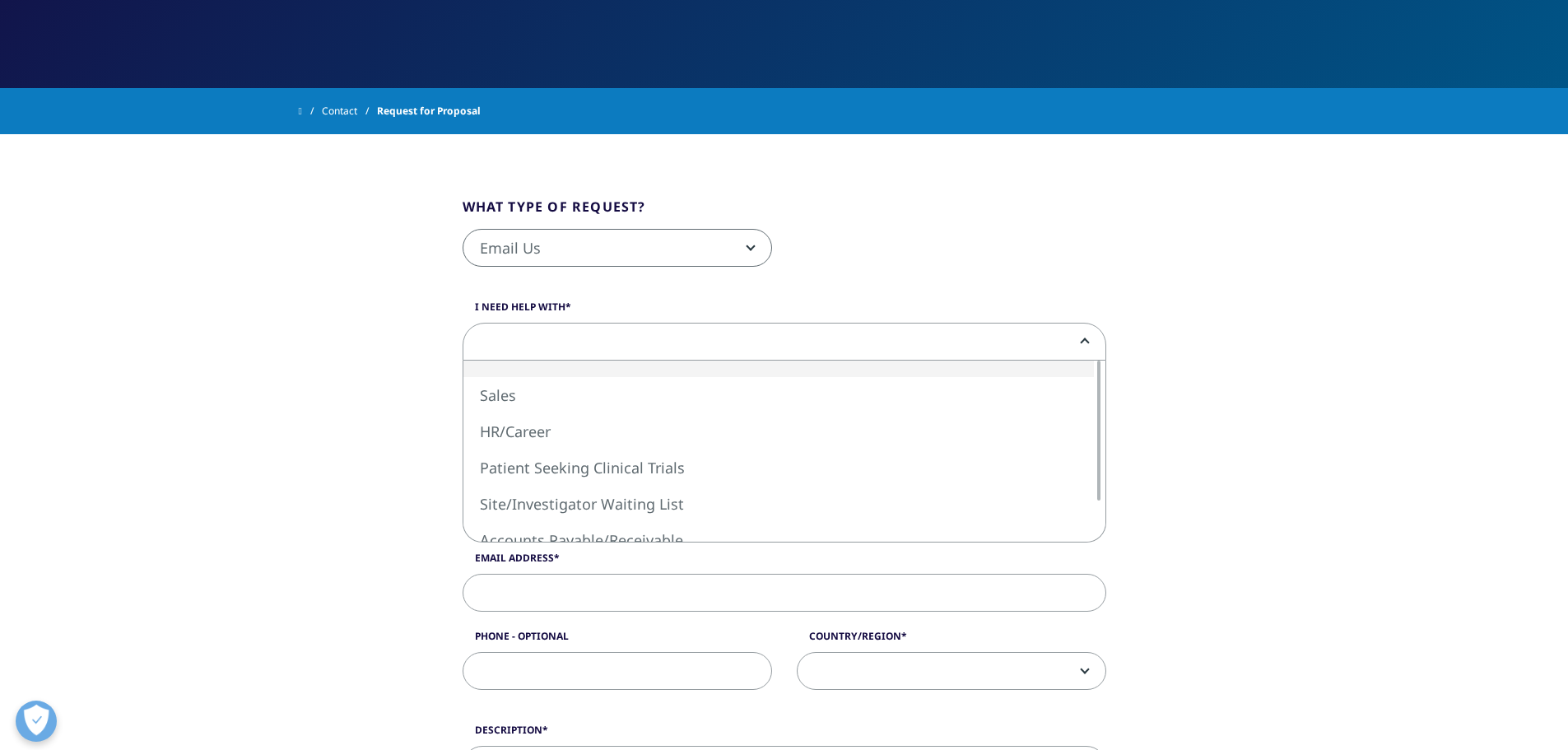
click at [660, 328] on span at bounding box center [784, 342] width 642 height 38
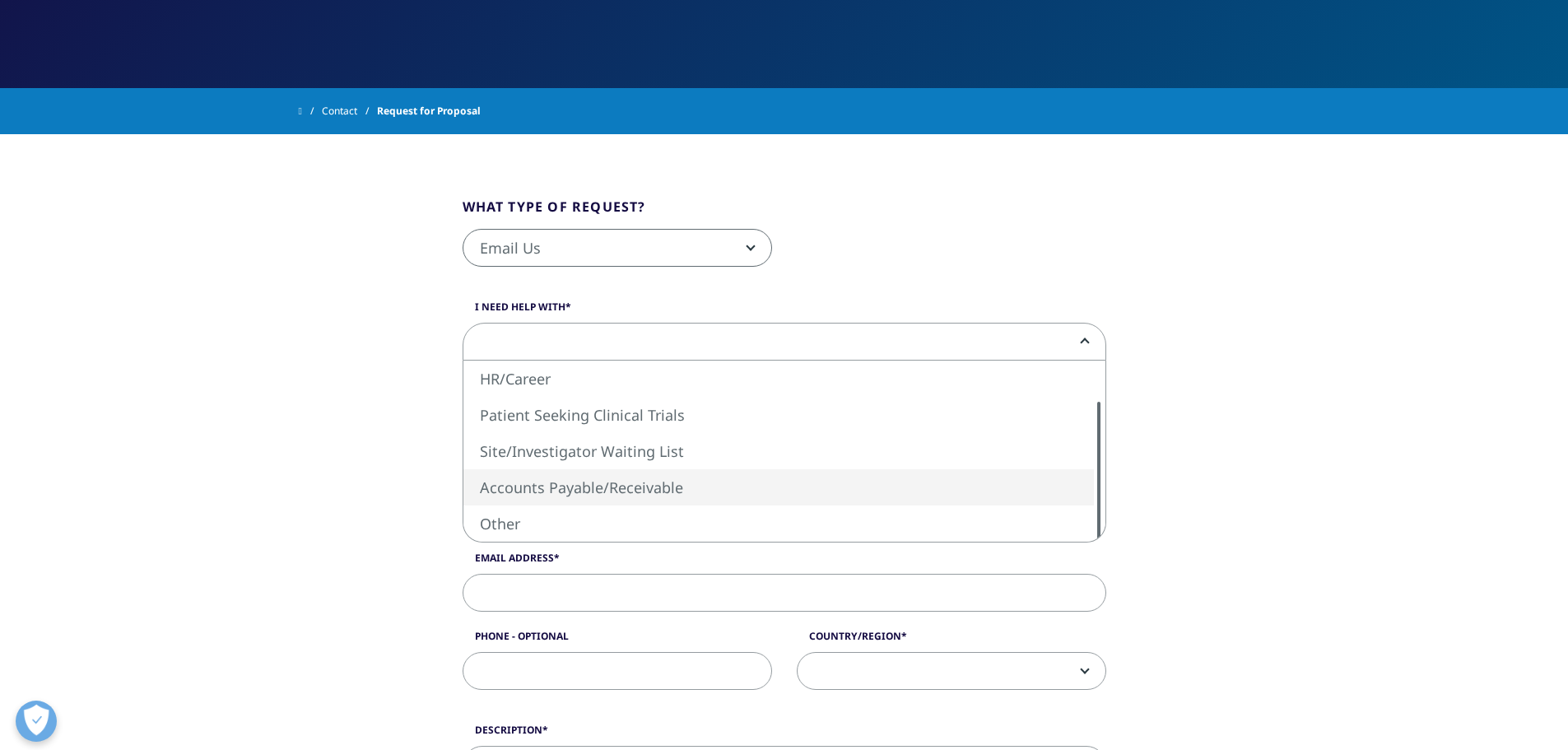
select select "Accounts Payable/Receivable"
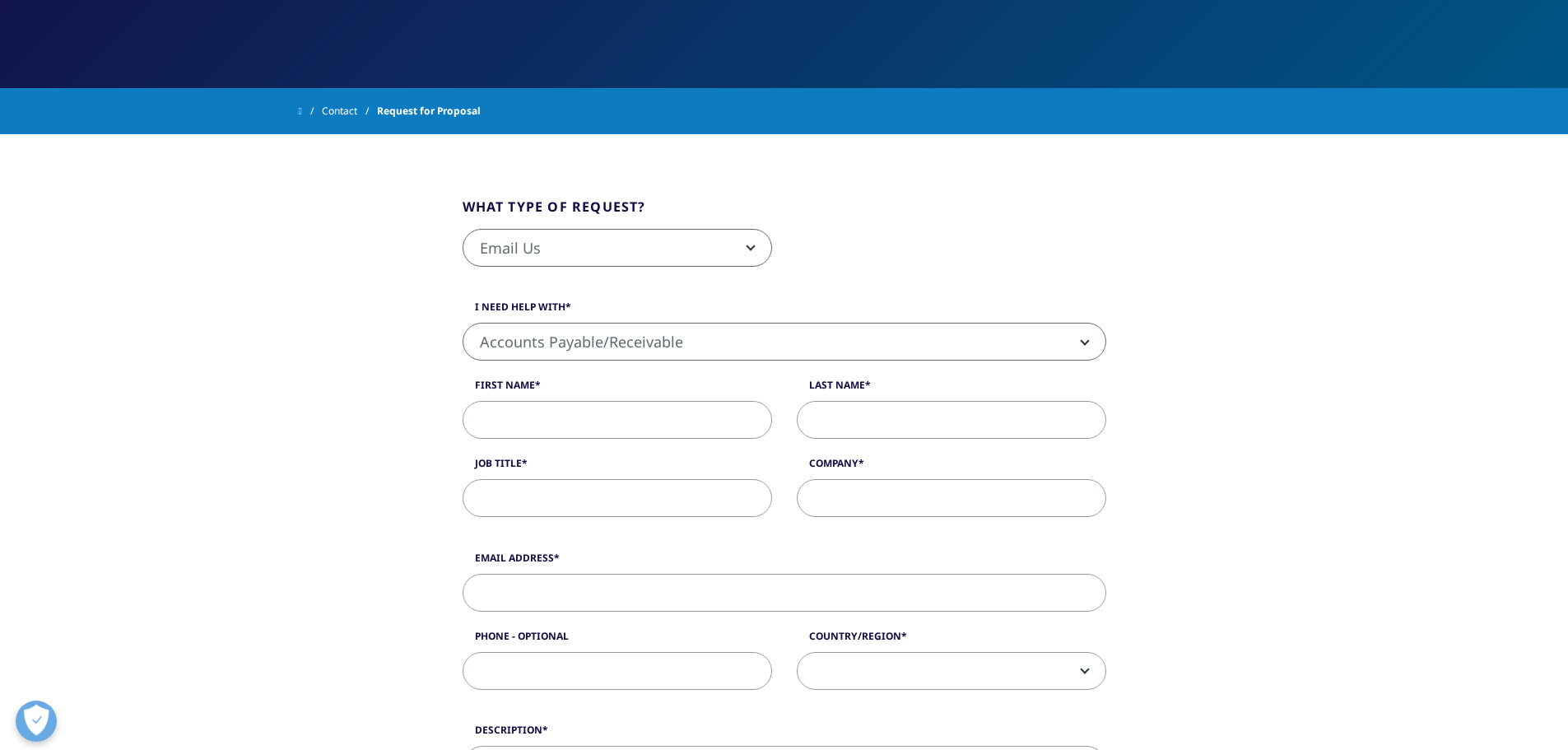
click at [650, 419] on input "First Name" at bounding box center [617, 420] width 310 height 38
type input "[PERSON_NAME]"
click at [975, 433] on input "Last Name" at bounding box center [952, 420] width 310 height 38
type input "Szeitz"
click at [686, 500] on input "Job Title" at bounding box center [617, 498] width 310 height 38
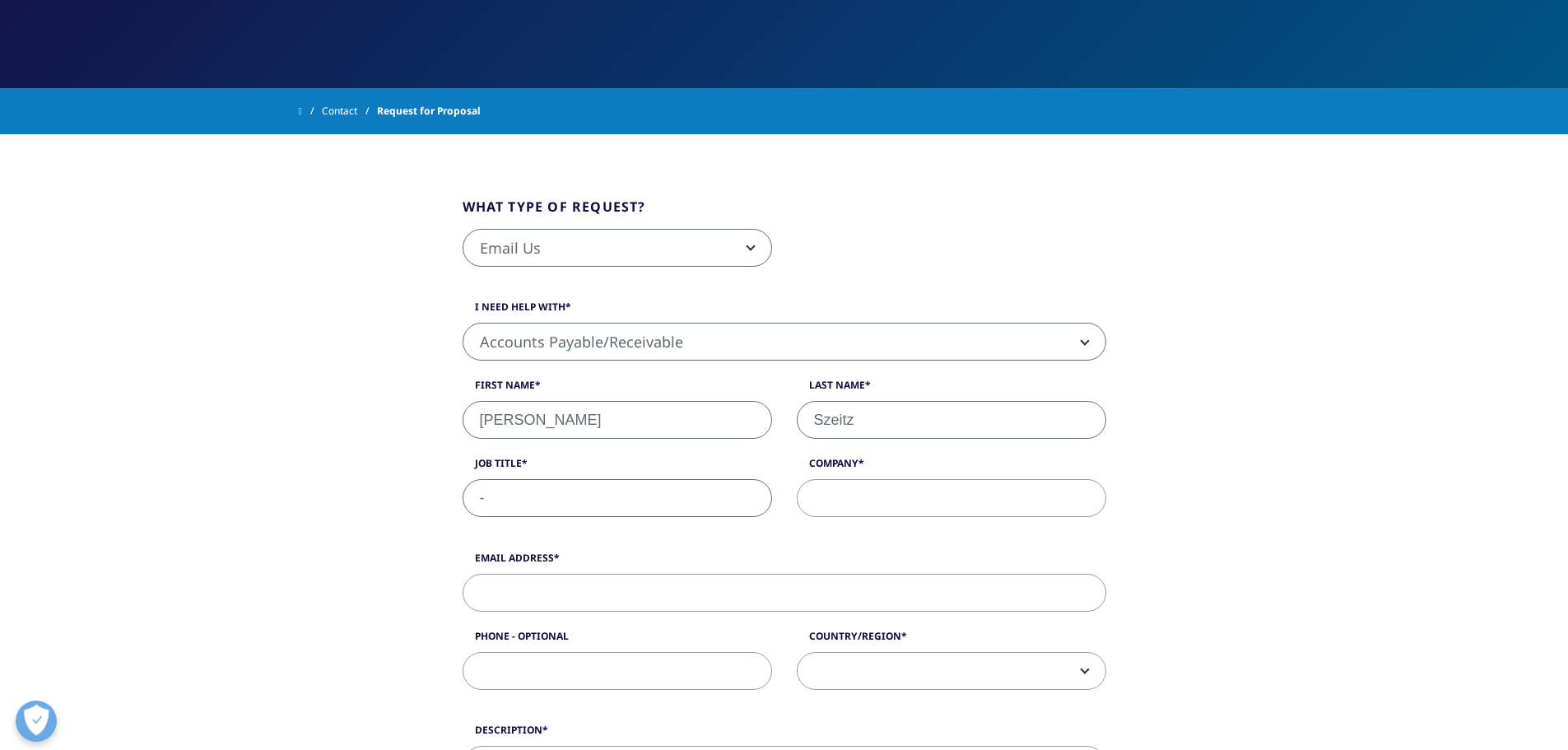
type input "-"
click at [939, 510] on input "Company" at bounding box center [952, 498] width 310 height 38
type input "-"
click at [880, 592] on input "Email Address" at bounding box center [784, 592] width 644 height 38
type input "szeitzrock@gmail.com"
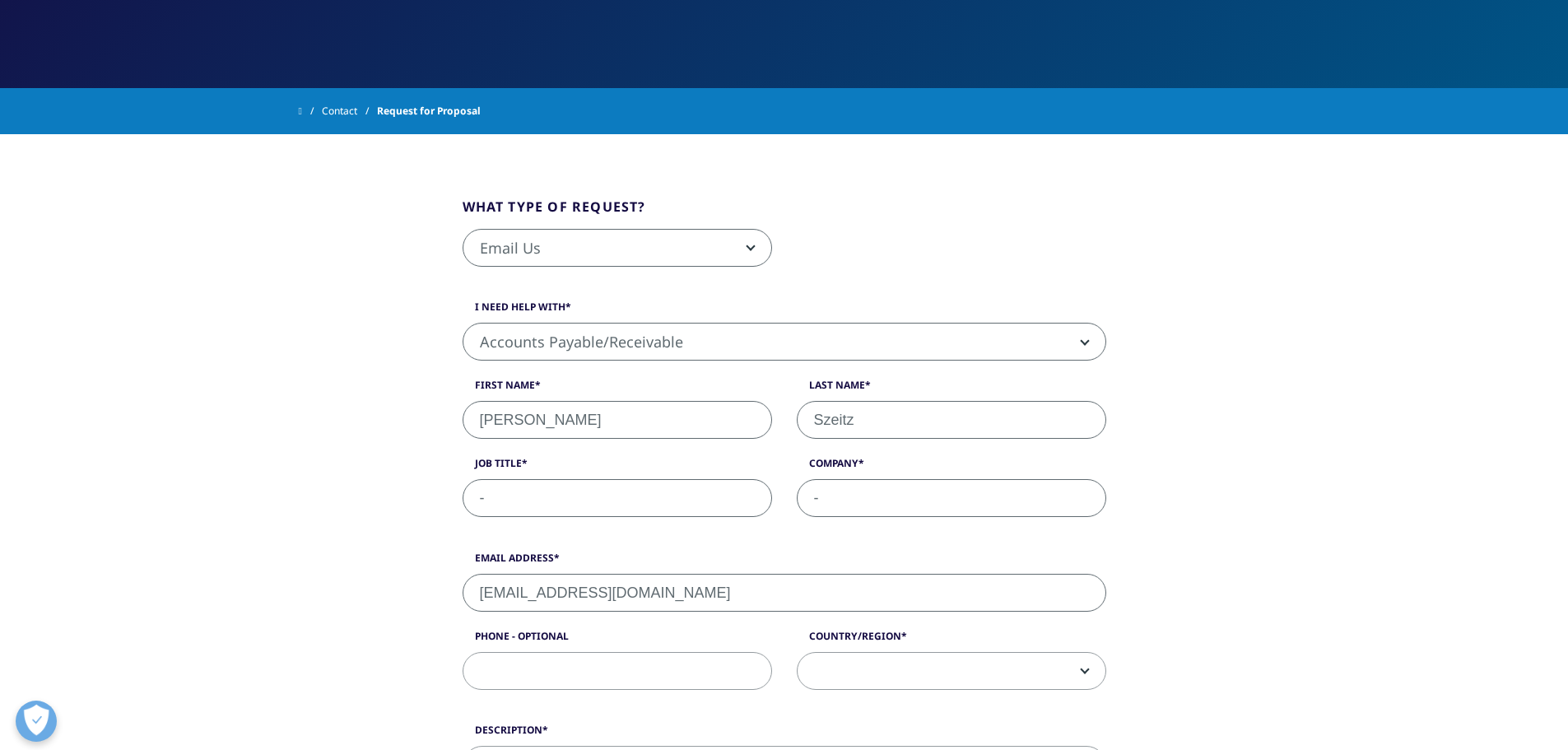
click at [1261, 560] on div "What type of request? Email Us Request a Demo IQVIA Institute Inquiries Media I…" at bounding box center [784, 664] width 1568 height 1061
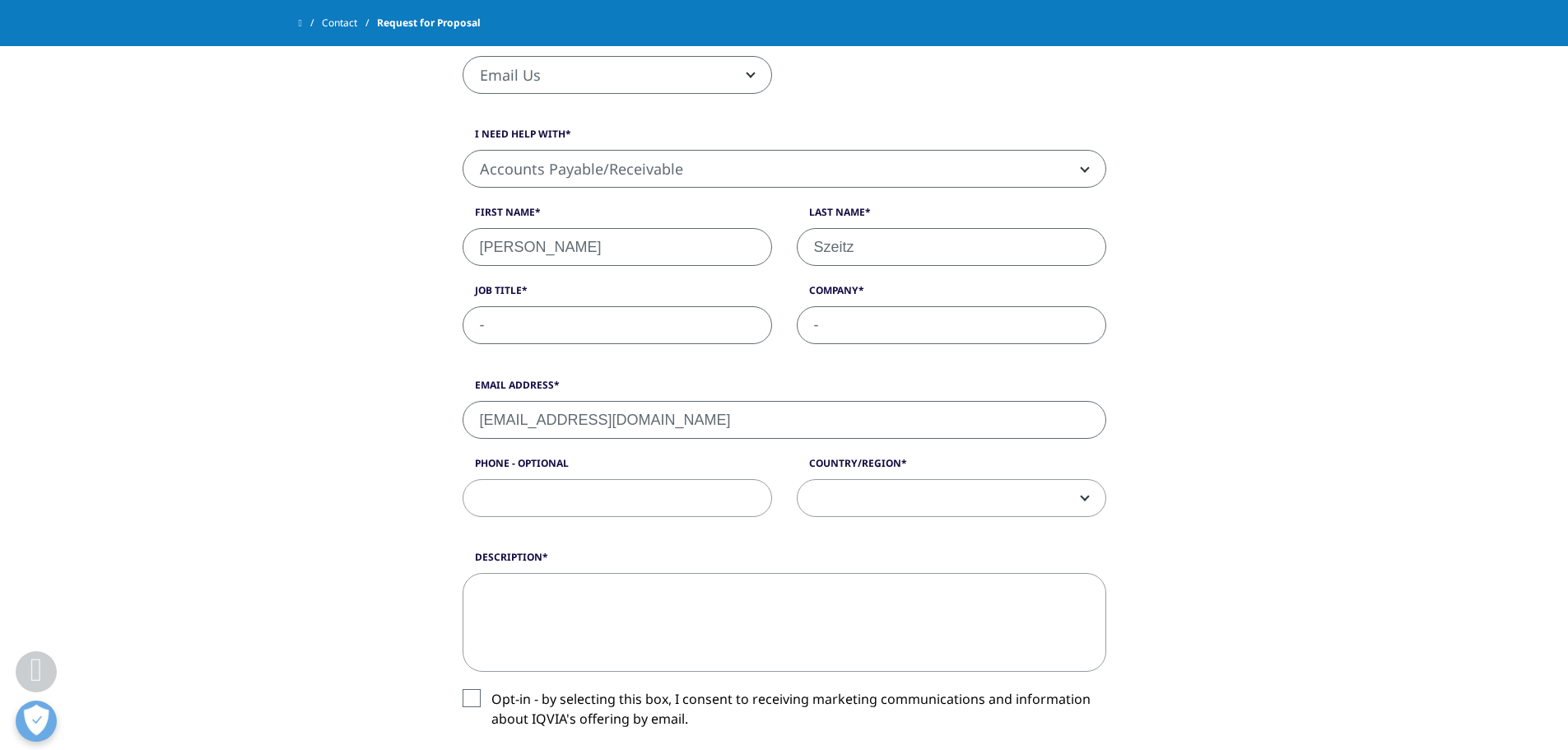
scroll to position [577, 0]
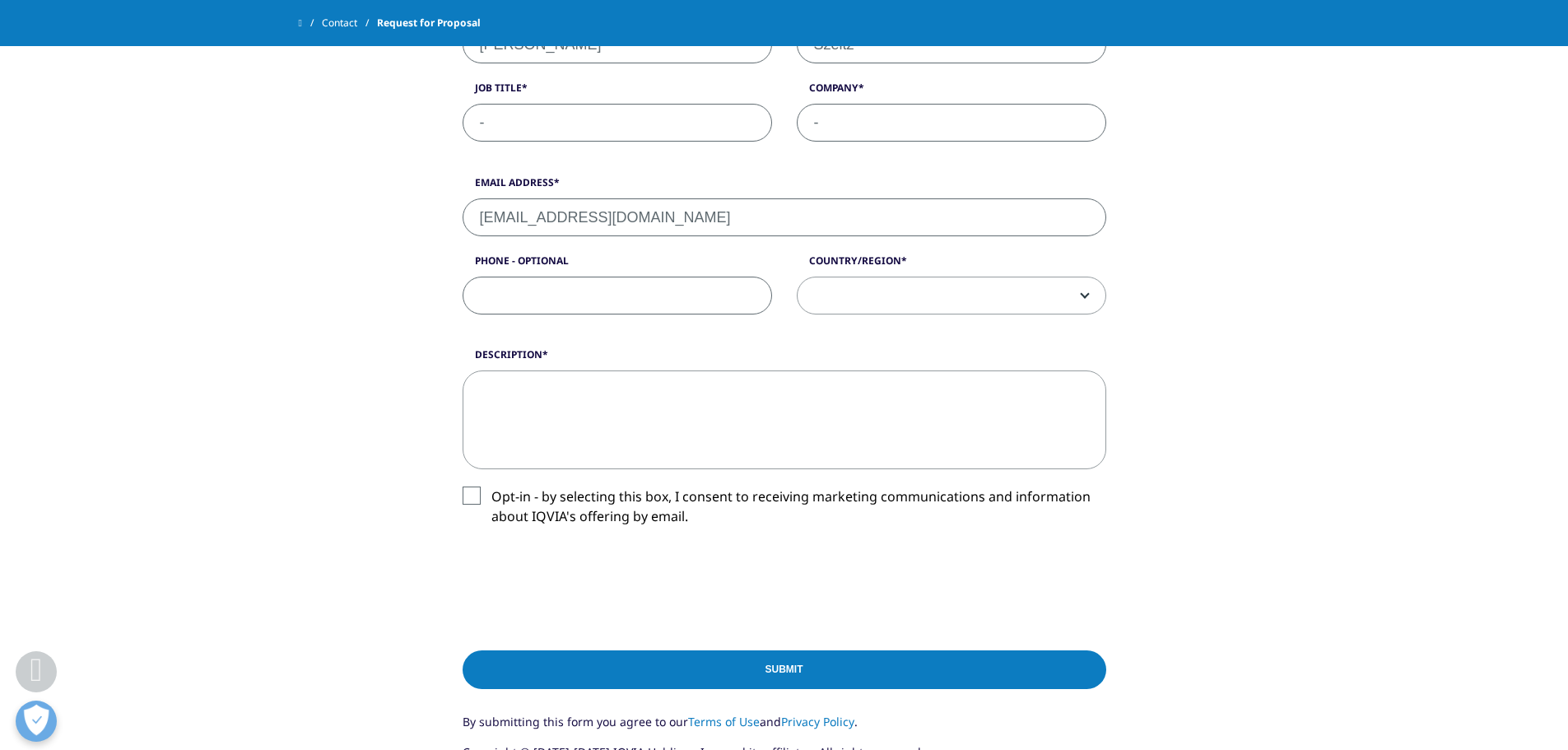
click at [688, 298] on input "Phone - Optional" at bounding box center [617, 295] width 310 height 38
click at [512, 287] on input "+3614205104" at bounding box center [617, 295] width 310 height 38
click at [1353, 362] on div "What type of request? Email Us Request a Demo IQVIA Institute Inquiries Media I…" at bounding box center [784, 288] width 1568 height 1061
click at [543, 291] on input "+36204205104" at bounding box center [617, 295] width 310 height 38
type input "+36204125104"
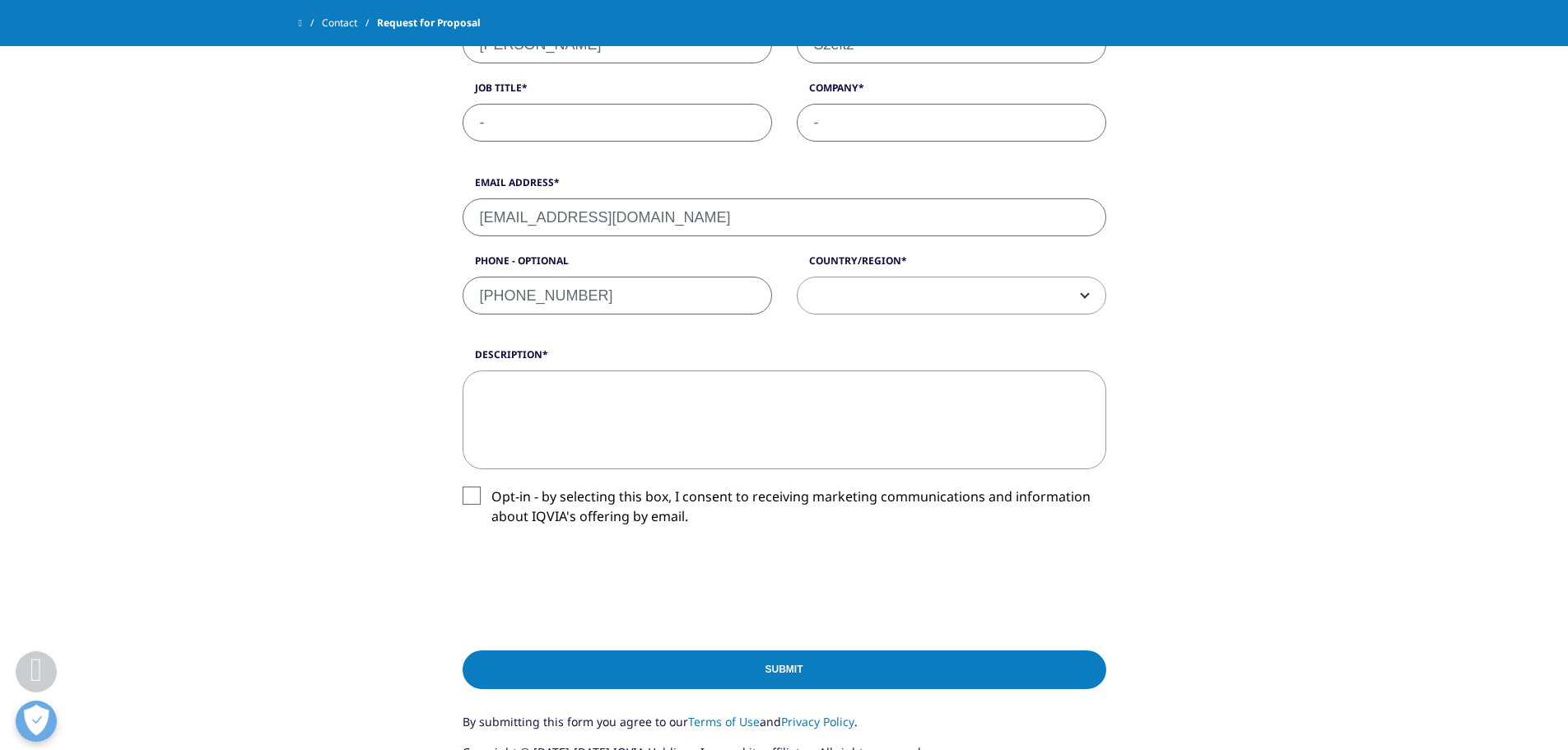
click at [1325, 353] on div "What type of request? Email Us Request a Demo IQVIA Institute Inquiries Media I…" at bounding box center [784, 288] width 1568 height 1061
click at [1057, 288] on span at bounding box center [952, 296] width 308 height 38
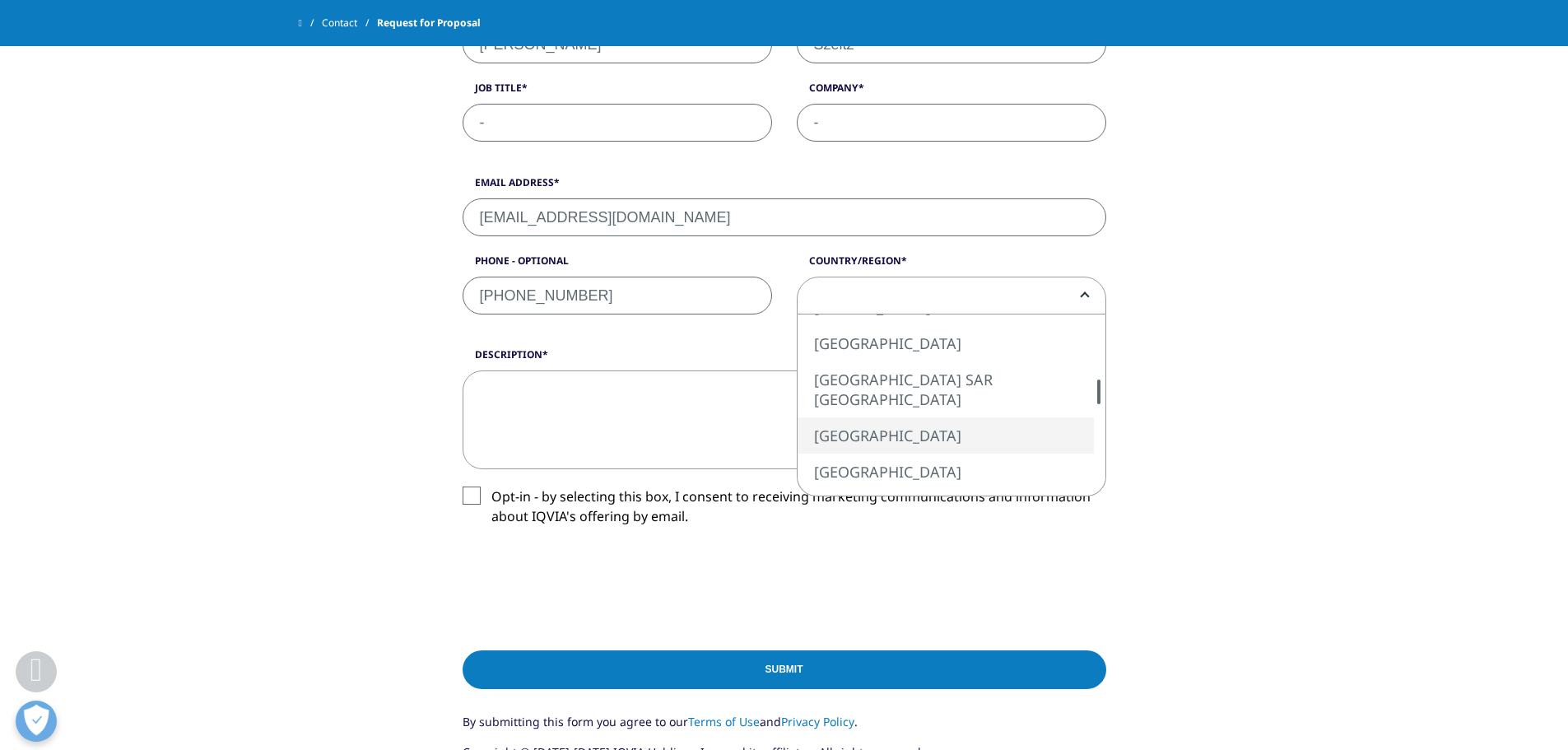
select select "[GEOGRAPHIC_DATA]"
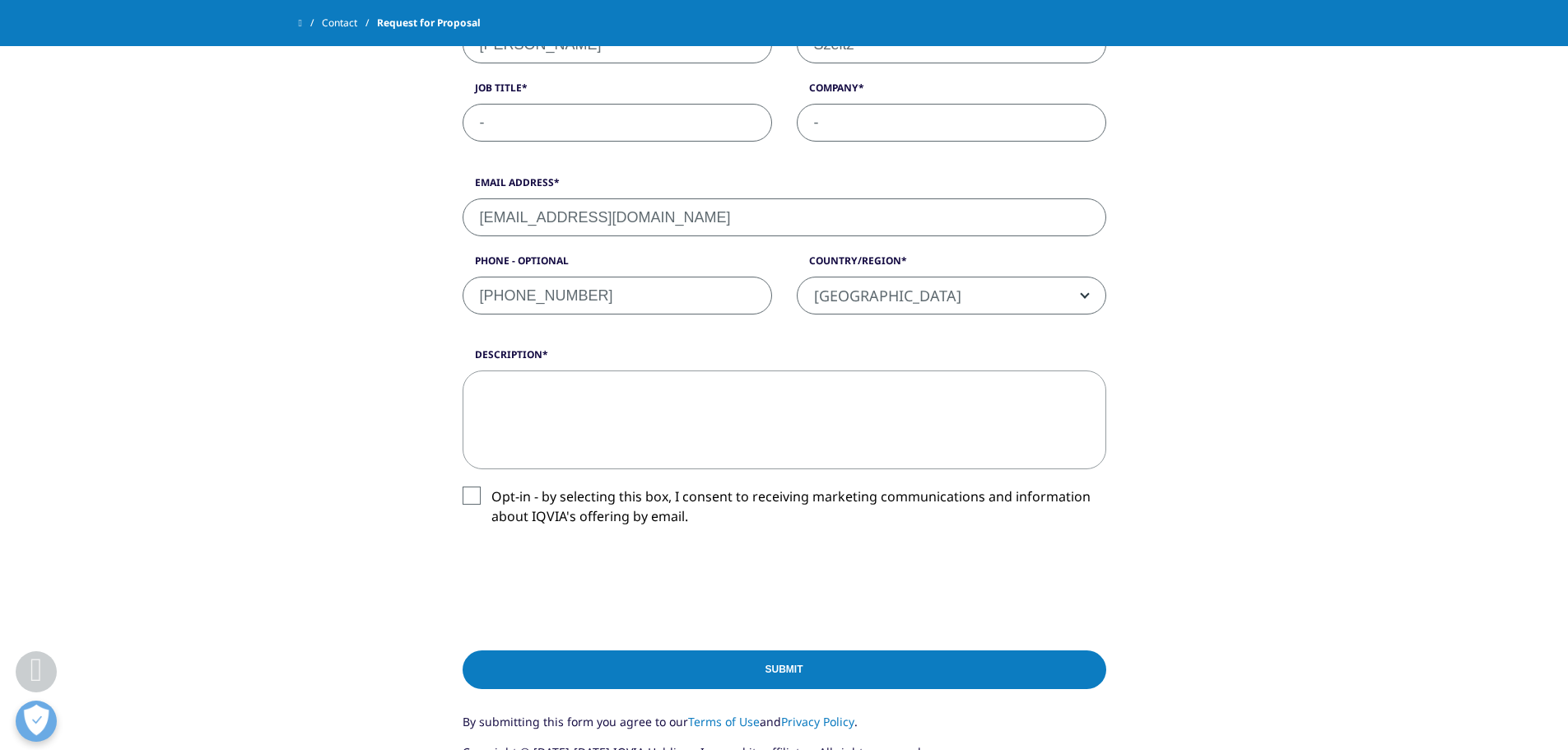
click at [779, 402] on textarea "Description" at bounding box center [784, 419] width 644 height 98
click at [580, 406] on textarea "Description" at bounding box center [784, 419] width 644 height 98
click at [555, 384] on textarea "I got" at bounding box center [784, 419] width 644 height 98
type textarea "I"
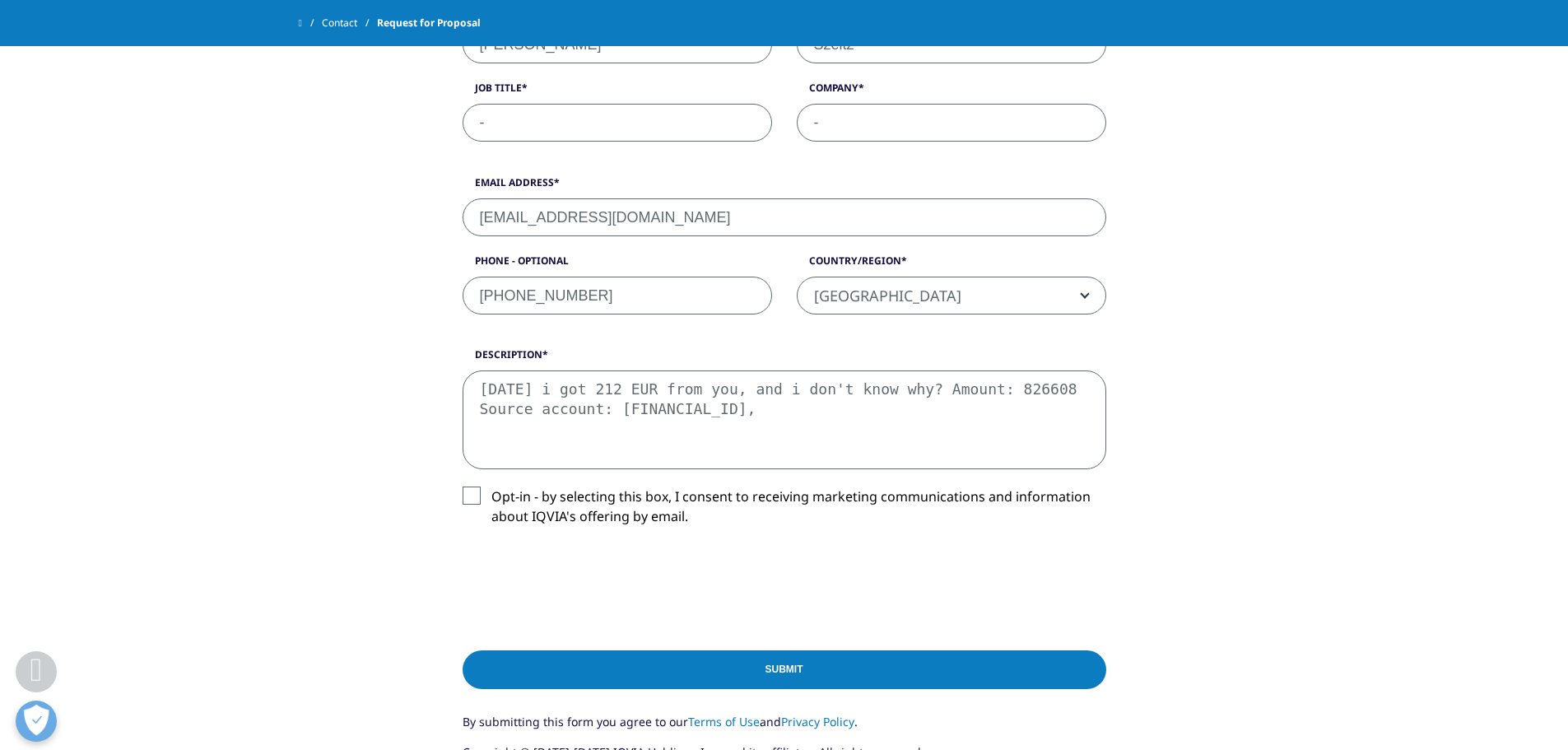
paste textarea "announcement"
drag, startPoint x: 1057, startPoint y: 424, endPoint x: 952, endPoint y: 436, distance: 105.7
click at [952, 436] on textarea "Yesterday i got 212 EUR from you, and i don't know why? Amount: 826608 Source a…" at bounding box center [784, 419] width 644 height 98
paste textarea "transaction identifier"
click at [1013, 448] on textarea "Yesterday i got 212 EUR from you, and i don't know why? Amount: 826608 Source a…" at bounding box center [784, 419] width 644 height 98
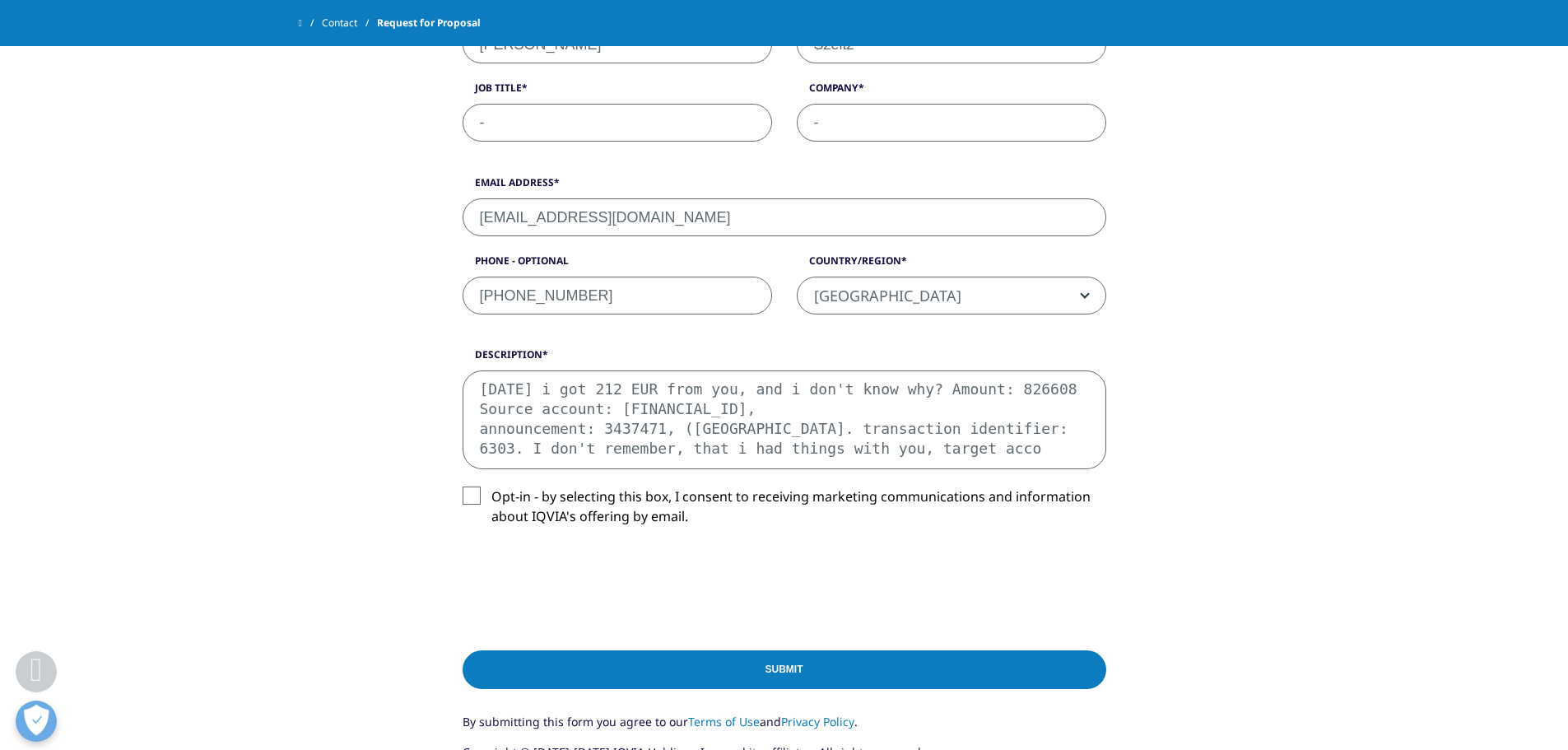
scroll to position [10, 0]
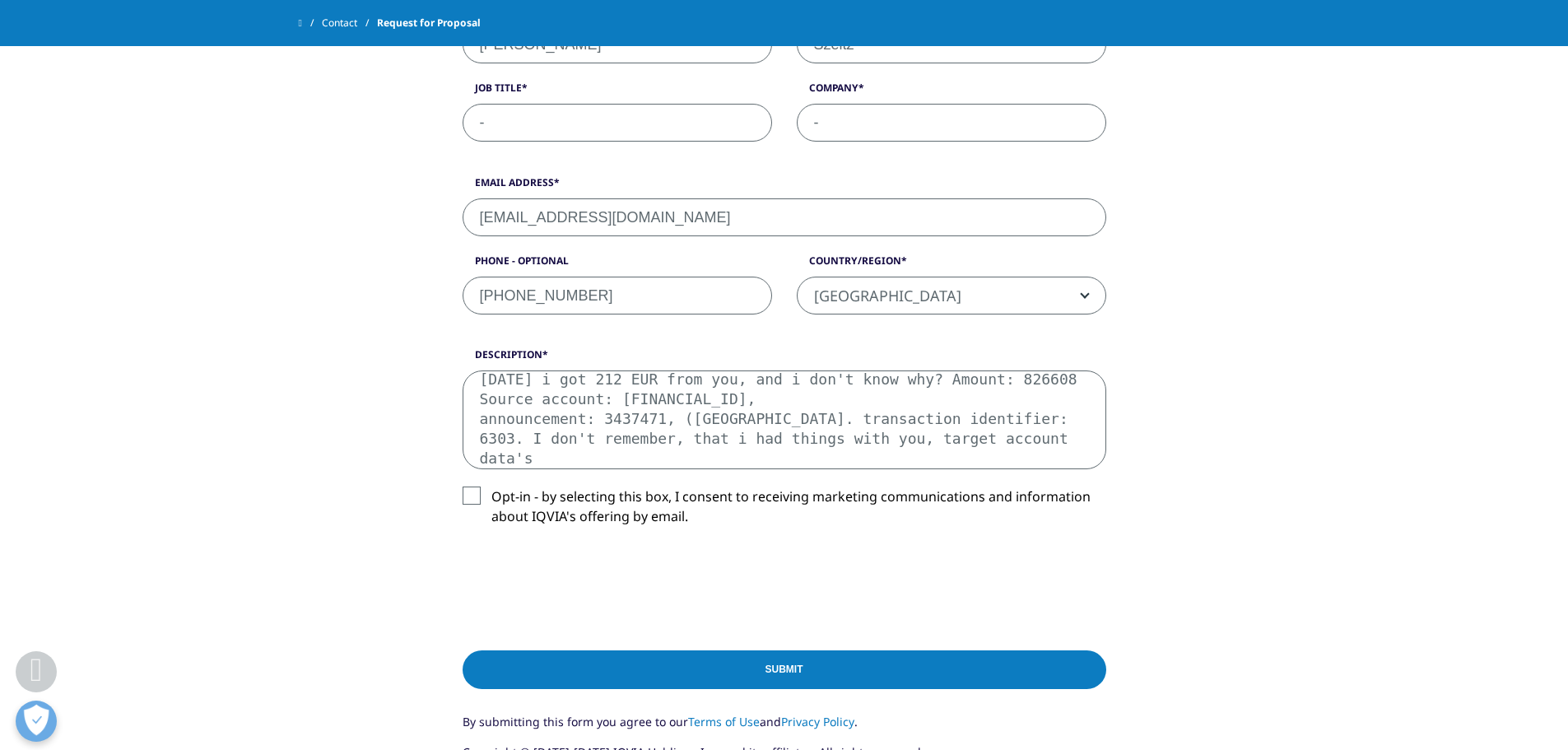
drag, startPoint x: 607, startPoint y: 457, endPoint x: 548, endPoint y: 461, distance: 59.1
click at [548, 461] on textarea "Yesterday i got 212 EUR from you, and i don't know why? Amount: 826608 Source a…" at bounding box center [784, 419] width 644 height 98
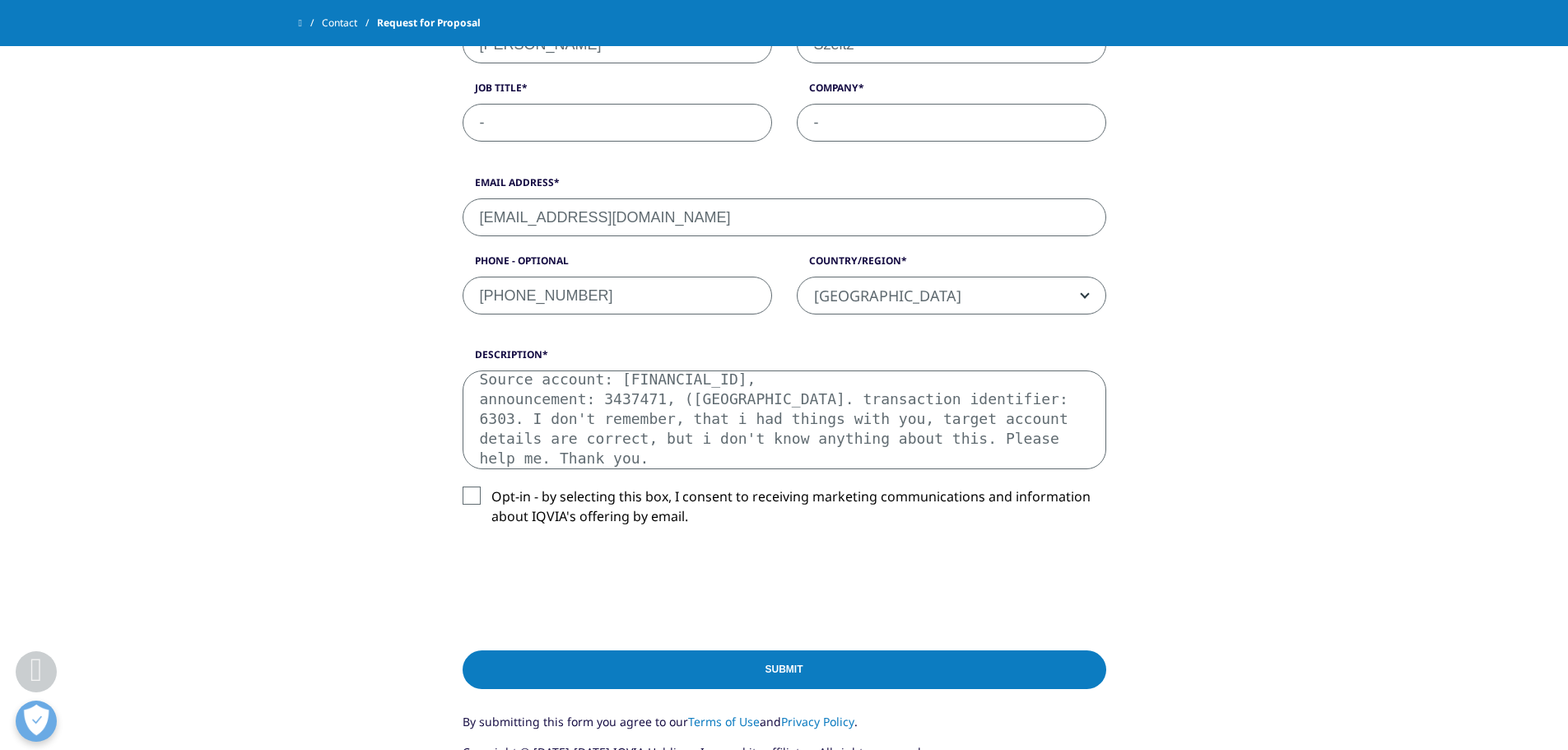
type textarea "Yesterday i got 212 EUR from you, and i don't know why? Amount: 826608 Source a…"
click at [564, 500] on label "Opt-in - by selecting this box, I consent to receiving marketing communications…" at bounding box center [784, 510] width 644 height 49
click at [492, 486] on input "Opt-in - by selecting this box, I consent to receiving marketing communications…" at bounding box center [492, 486] width 0 height 0
click at [676, 507] on label "Opt-in - by selecting this box, I consent to receiving marketing communications…" at bounding box center [784, 510] width 644 height 49
click at [492, 486] on input "Opt-in - by selecting this box, I consent to receiving marketing communications…" at bounding box center [492, 486] width 0 height 0
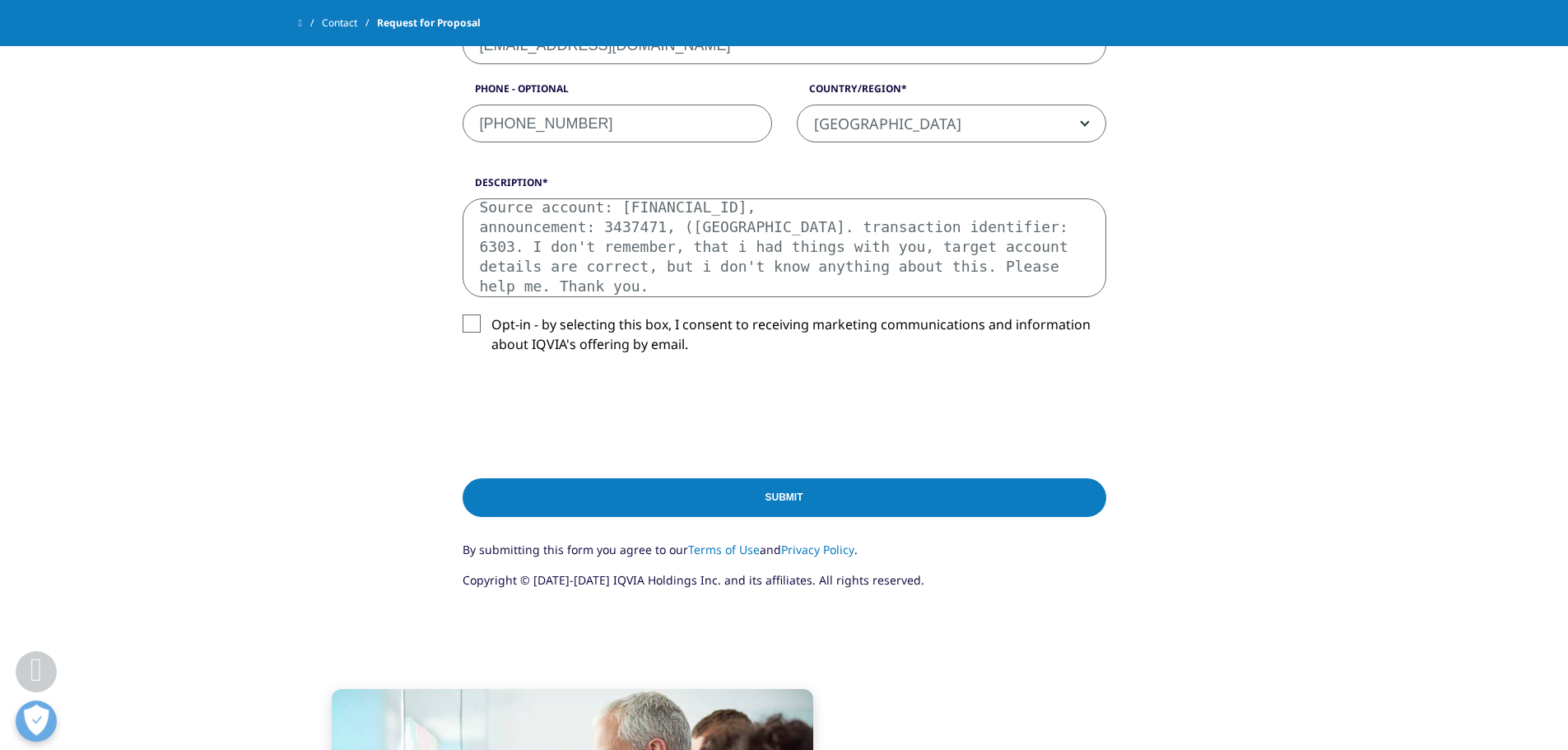
scroll to position [823, 0]
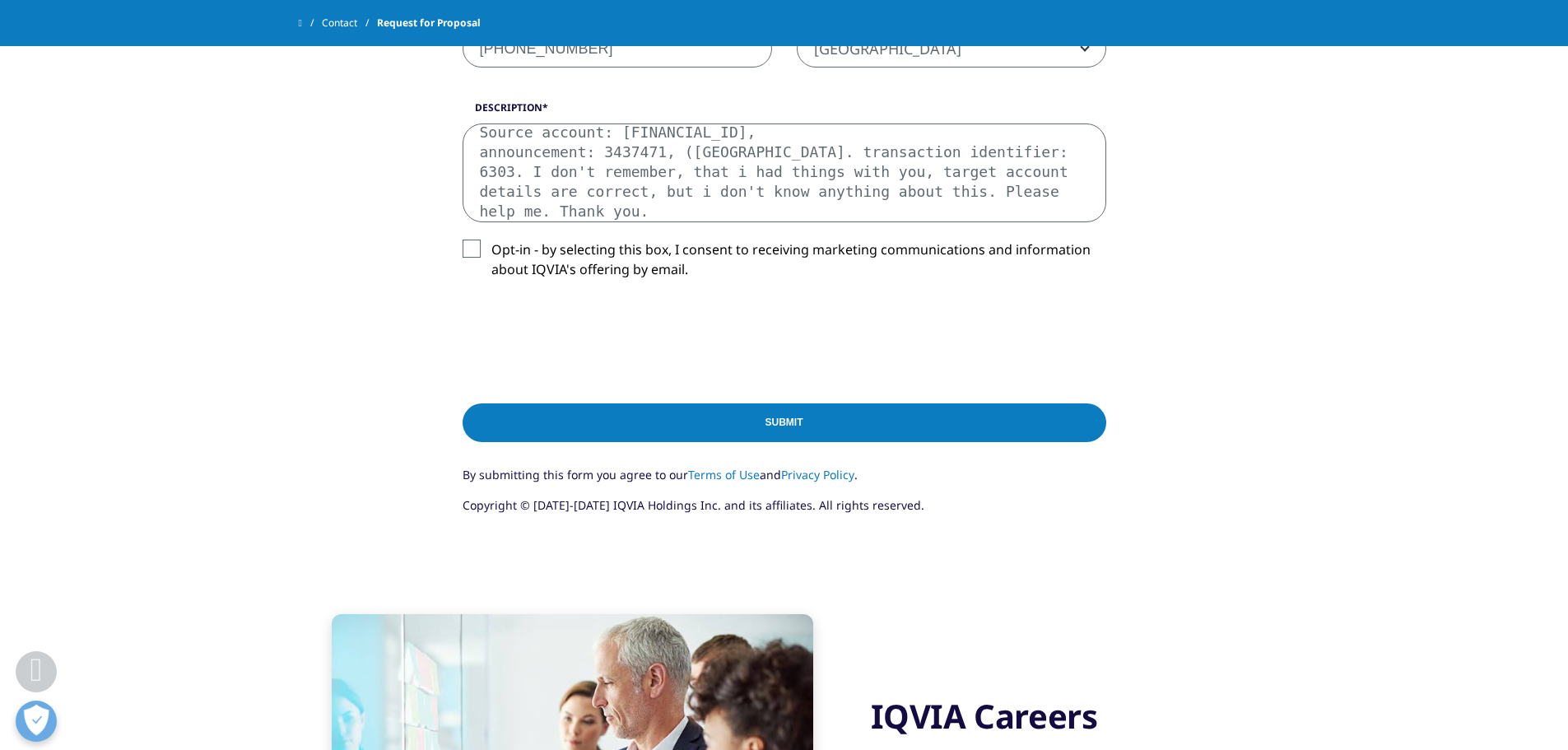
click at [842, 418] on input "Submit" at bounding box center [784, 423] width 644 height 39
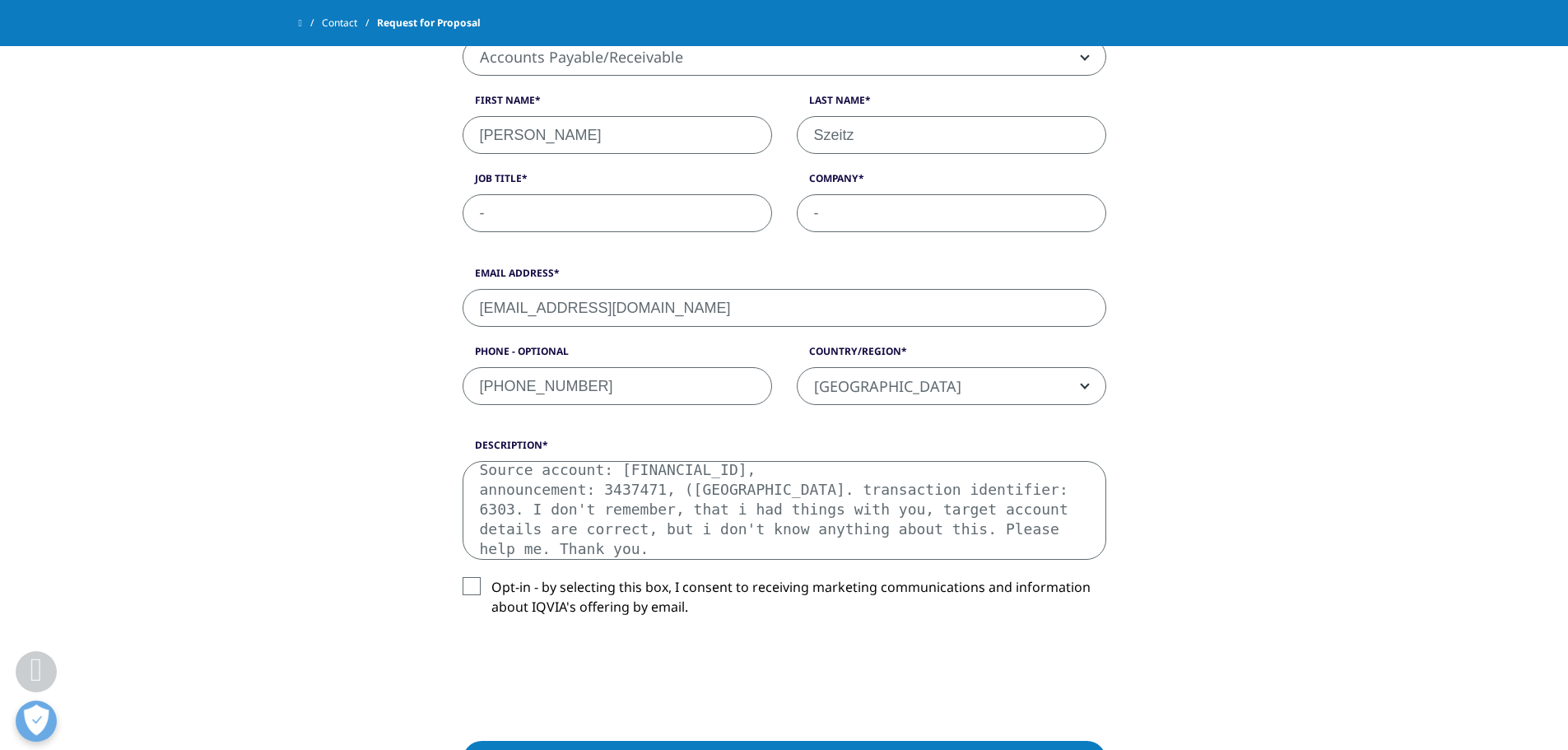
scroll to position [645, 0]
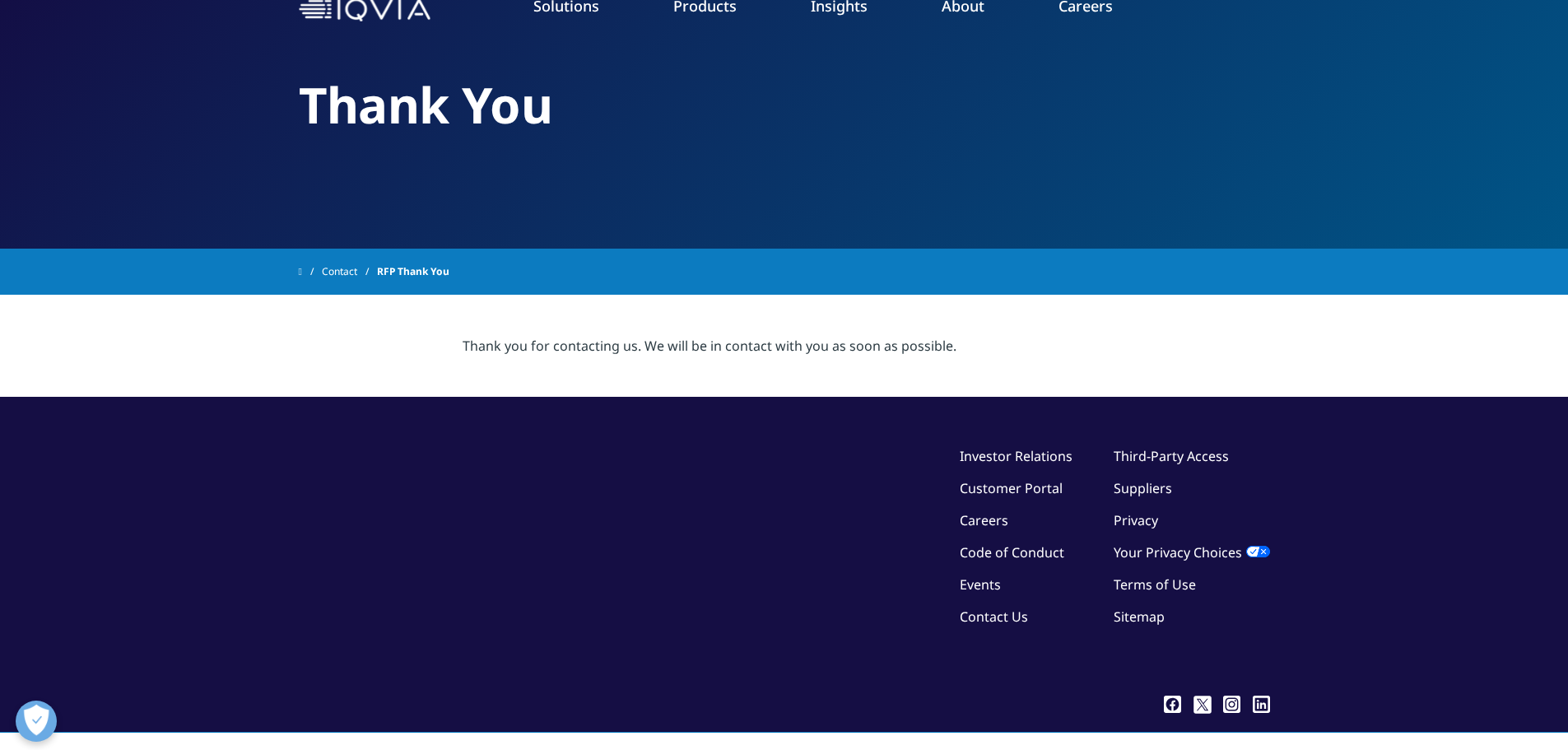
scroll to position [156, 0]
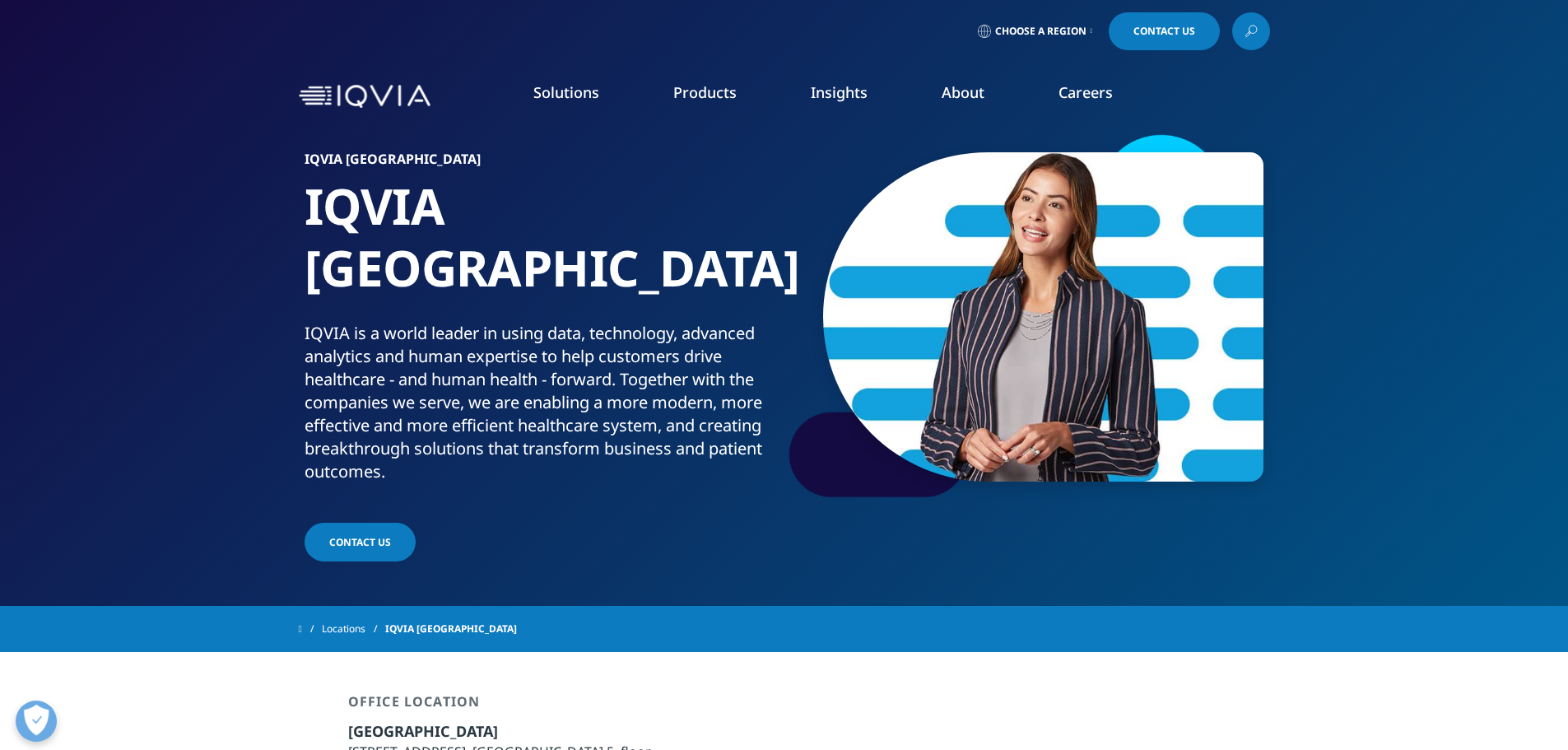
click at [1063, 27] on span "Choose a Region" at bounding box center [1041, 31] width 92 height 14
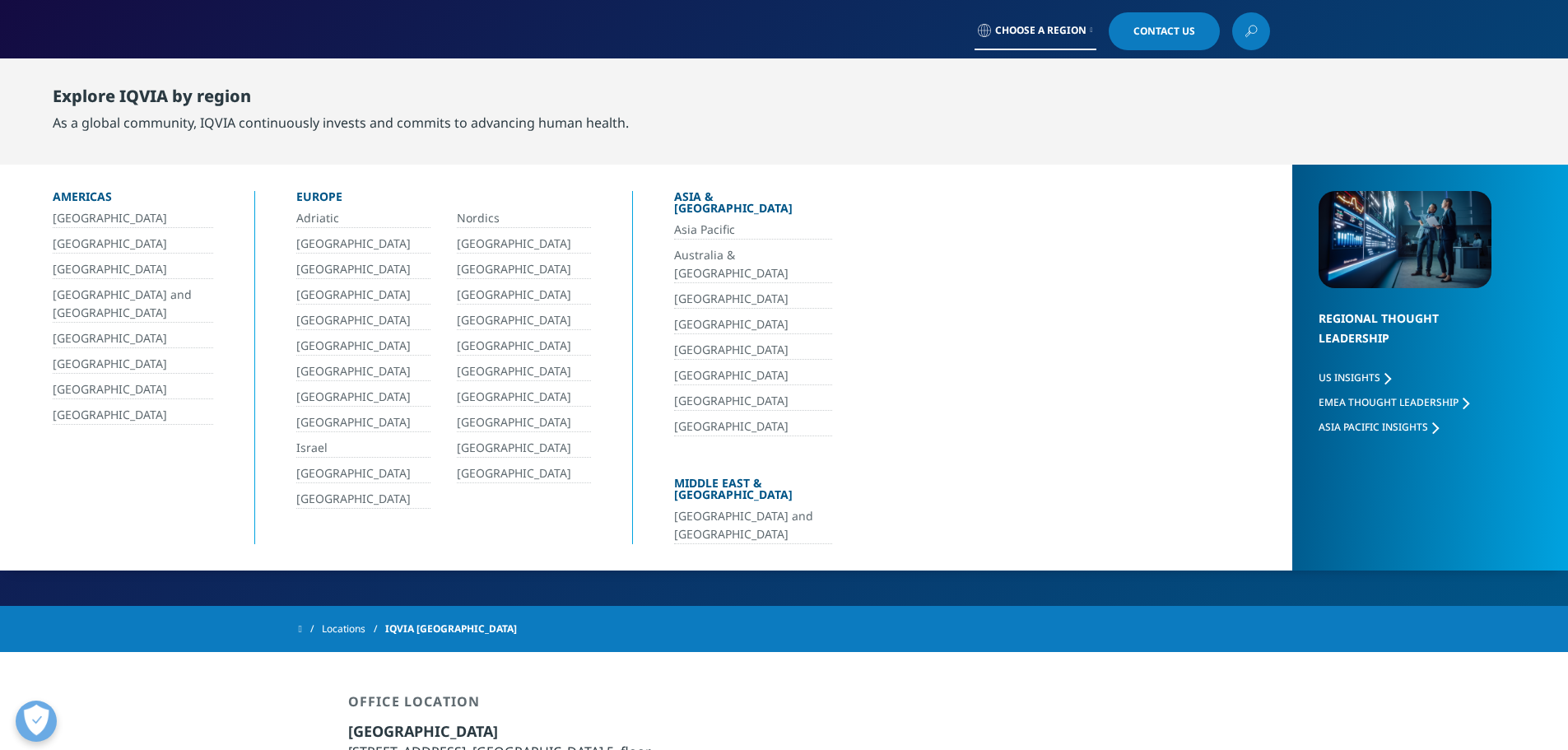
click at [320, 398] on link "[GEOGRAPHIC_DATA]" at bounding box center [363, 396] width 134 height 19
